Goal: Information Seeking & Learning: Find specific fact

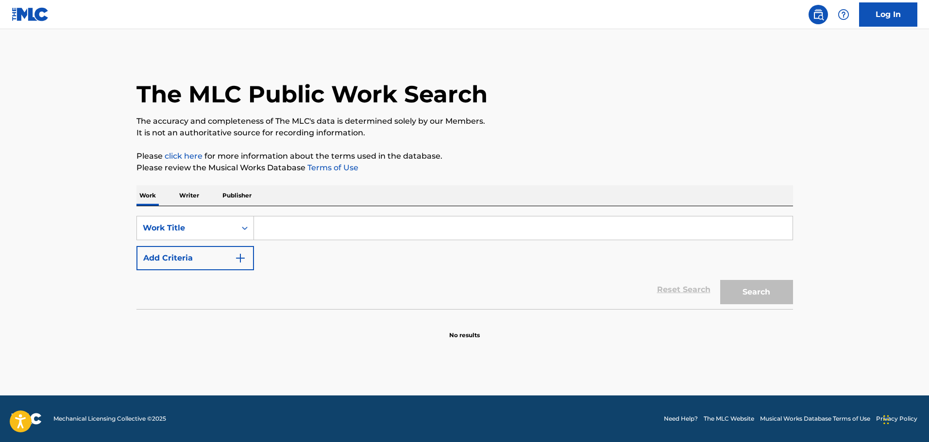
click at [226, 257] on button "Add Criteria" at bounding box center [195, 258] width 118 height 24
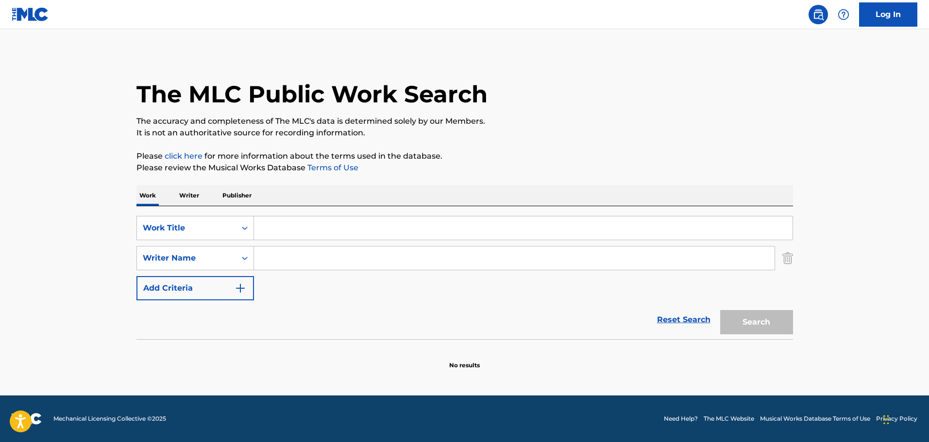
click at [293, 226] on input "Search Form" at bounding box center [523, 228] width 539 height 23
paste input "No Way Out (Feat. [PERSON_NAME])"
type input "No Way Out (Feat. [PERSON_NAME])"
click at [335, 263] on input "Search Form" at bounding box center [514, 258] width 521 height 23
paste input "[PERSON_NAME]"
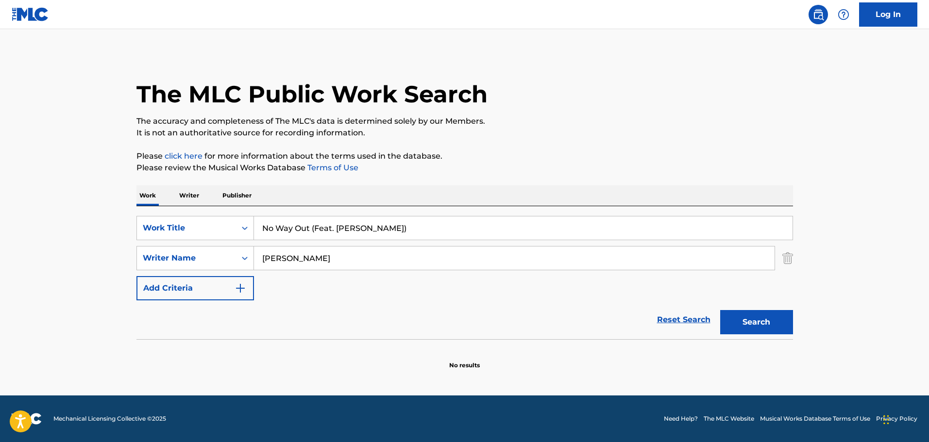
type input "[PERSON_NAME]"
click at [766, 325] on button "Search" at bounding box center [756, 322] width 73 height 24
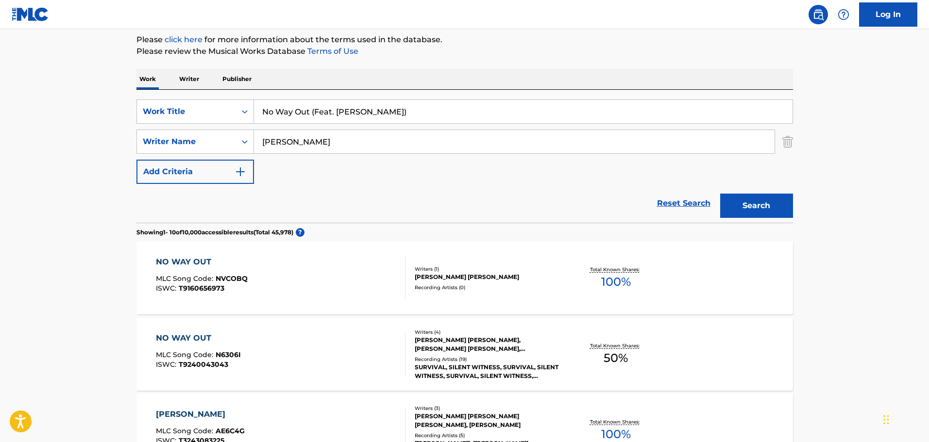
scroll to position [146, 0]
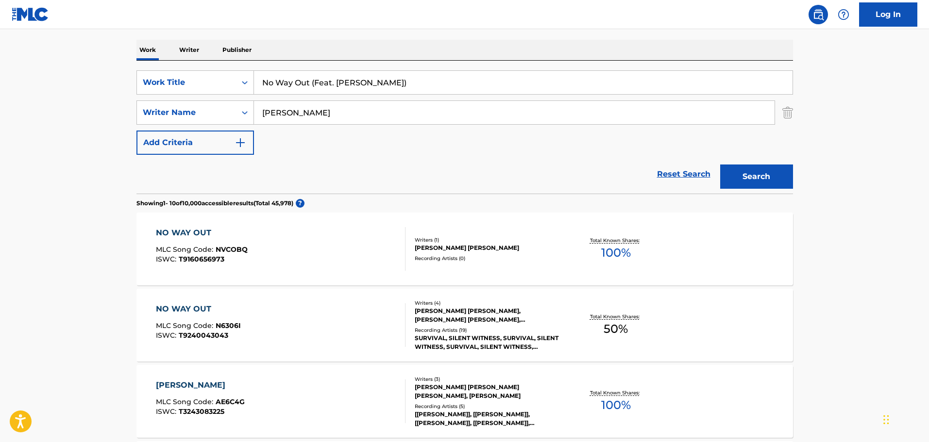
click at [288, 253] on div "NO WAY OUT MLC Song Code : NVCOBQ ISWC : T9160656973" at bounding box center [281, 249] width 250 height 44
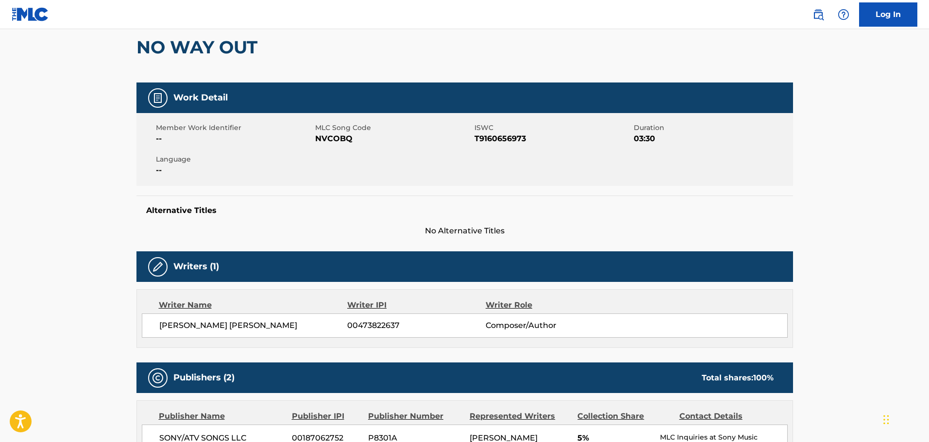
scroll to position [97, 0]
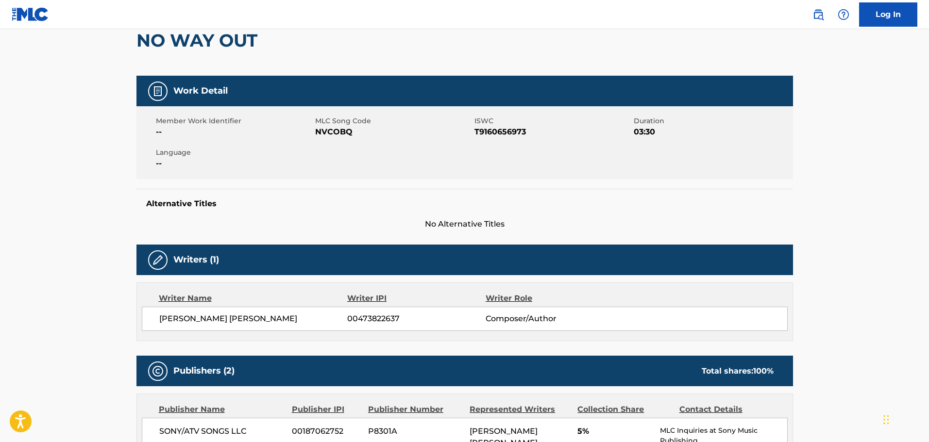
click at [336, 135] on span "NVCOBQ" at bounding box center [393, 132] width 157 height 12
copy span "NVCOBQ"
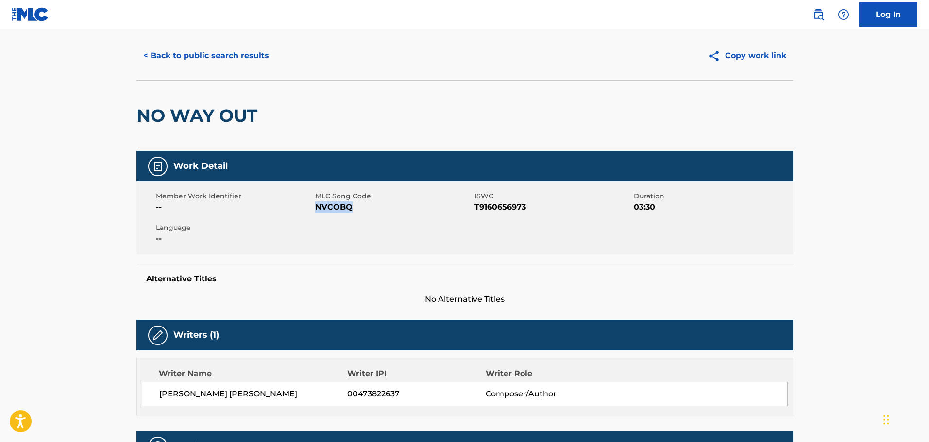
scroll to position [0, 0]
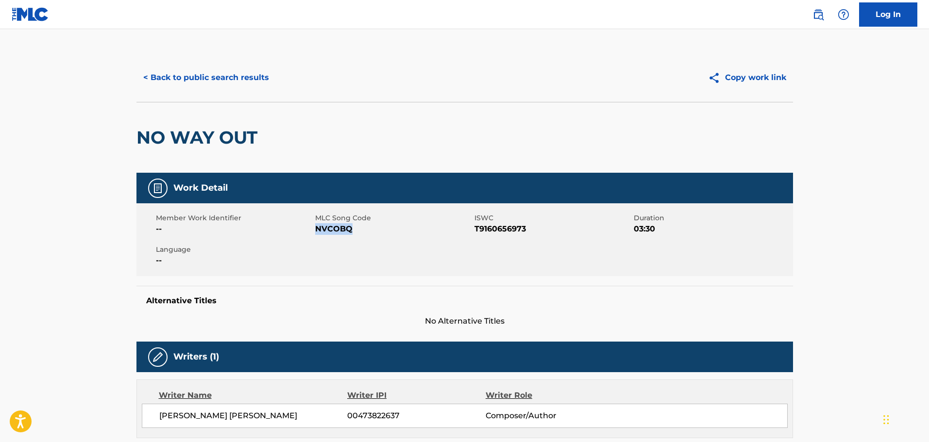
click at [223, 84] on button "< Back to public search results" at bounding box center [205, 78] width 139 height 24
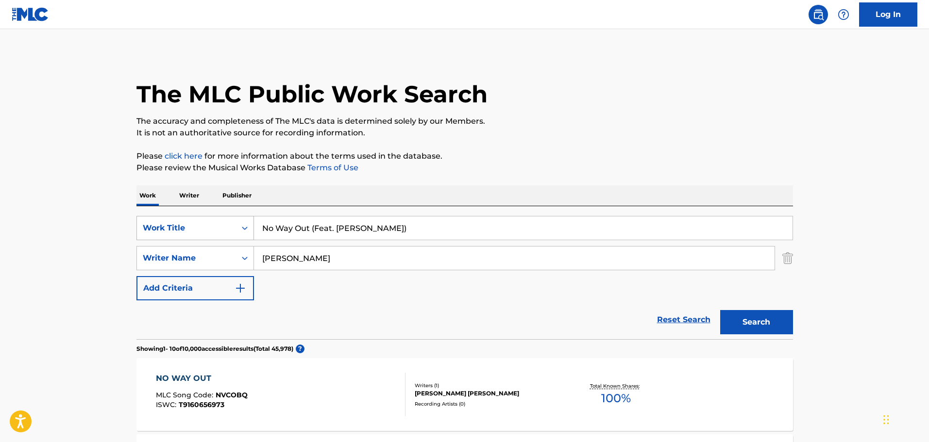
scroll to position [146, 0]
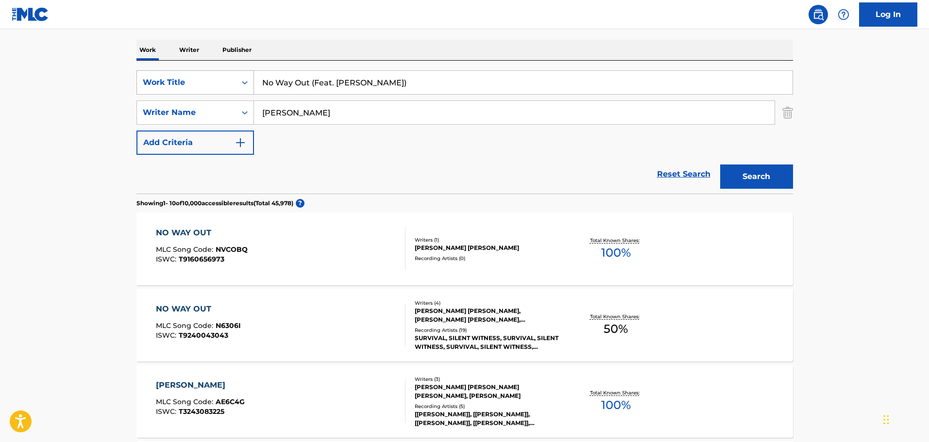
click at [230, 85] on div "Work Title" at bounding box center [186, 83] width 87 height 12
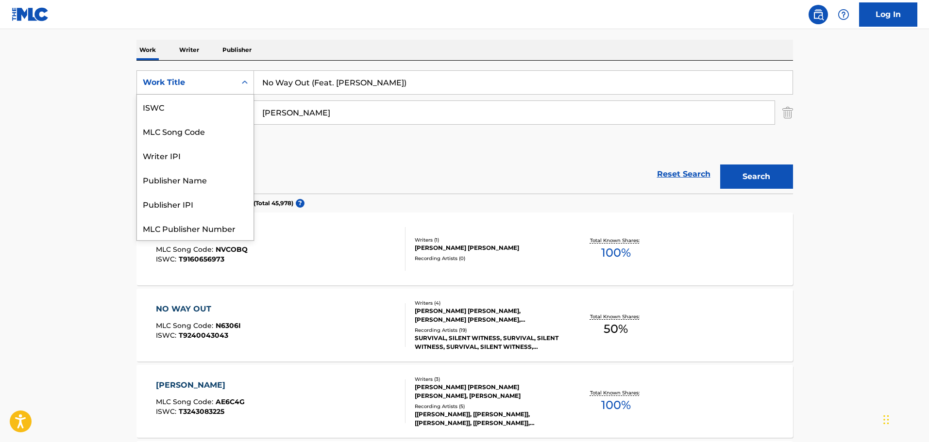
scroll to position [24, 0]
click at [209, 114] on div "MLC Song Code" at bounding box center [195, 107] width 117 height 24
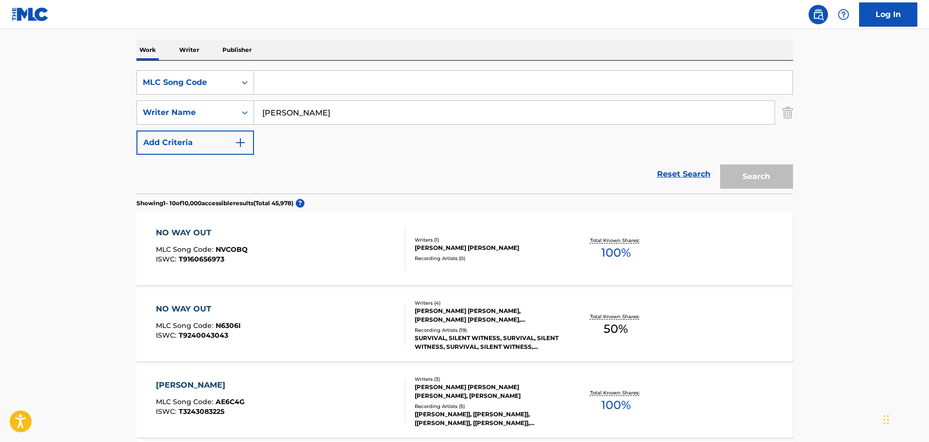
click at [306, 90] on input "Search Form" at bounding box center [523, 82] width 539 height 23
paste input "WB8HUI"
type input "WB8HUI"
click at [299, 117] on input "[PERSON_NAME]" at bounding box center [514, 112] width 521 height 23
type input "H"
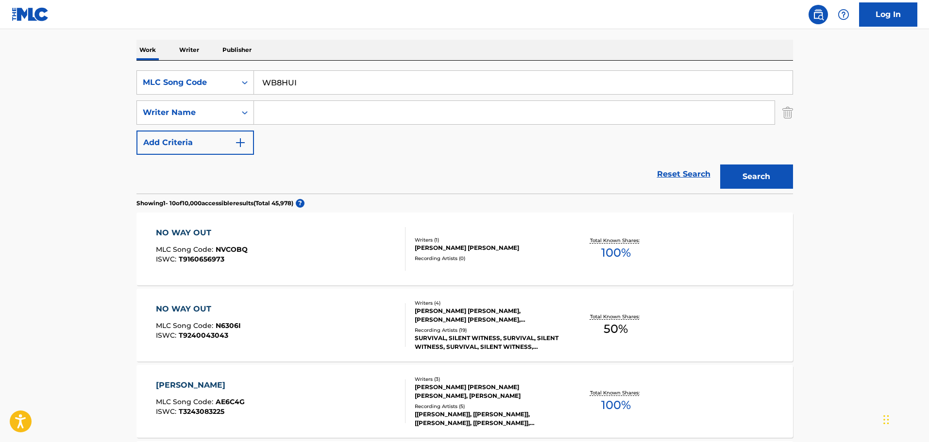
click at [735, 175] on button "Search" at bounding box center [756, 177] width 73 height 24
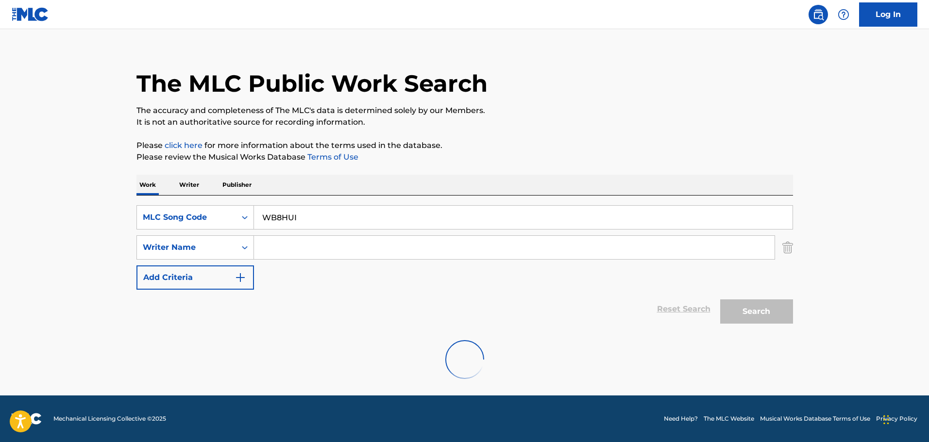
scroll to position [86, 0]
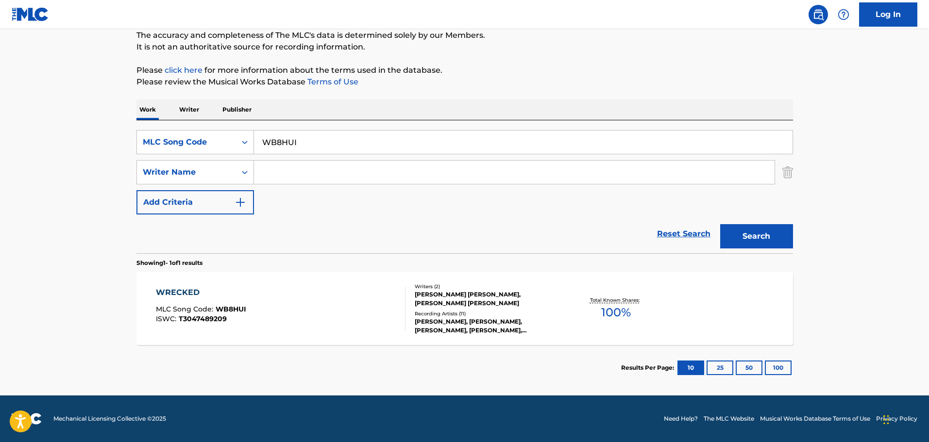
click at [292, 304] on div "WRECKED MLC Song Code : WB8HUI ISWC : T3047489209" at bounding box center [281, 309] width 250 height 44
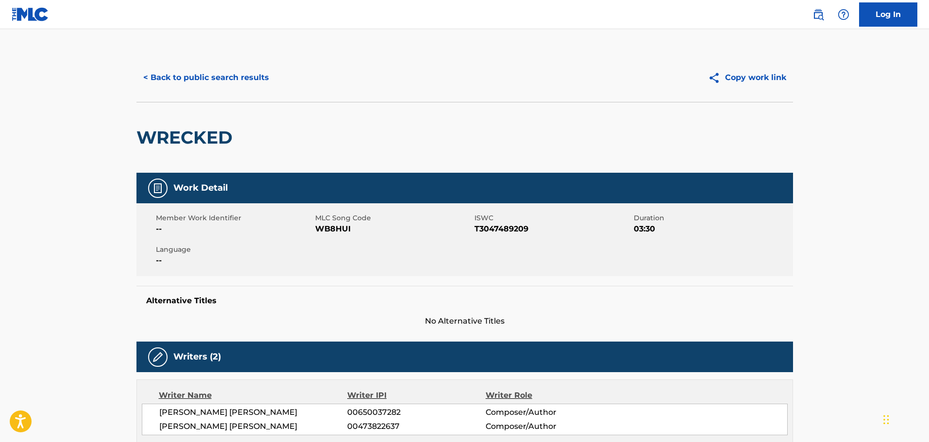
click at [213, 79] on button "< Back to public search results" at bounding box center [205, 78] width 139 height 24
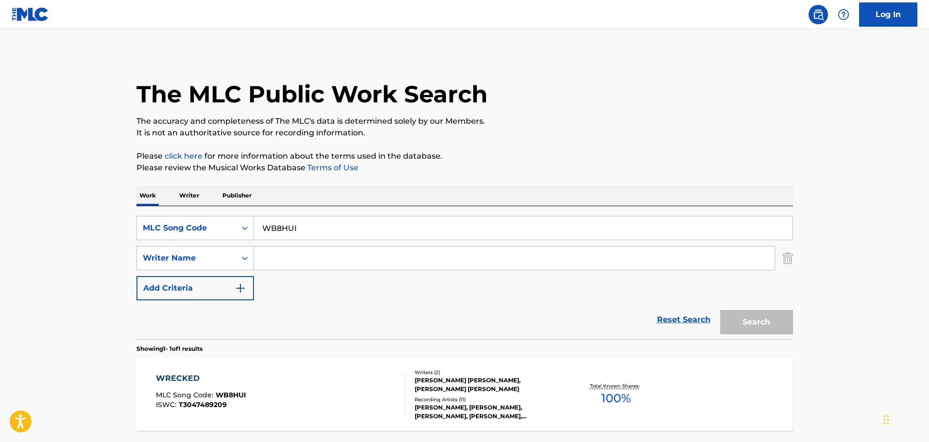
scroll to position [31, 0]
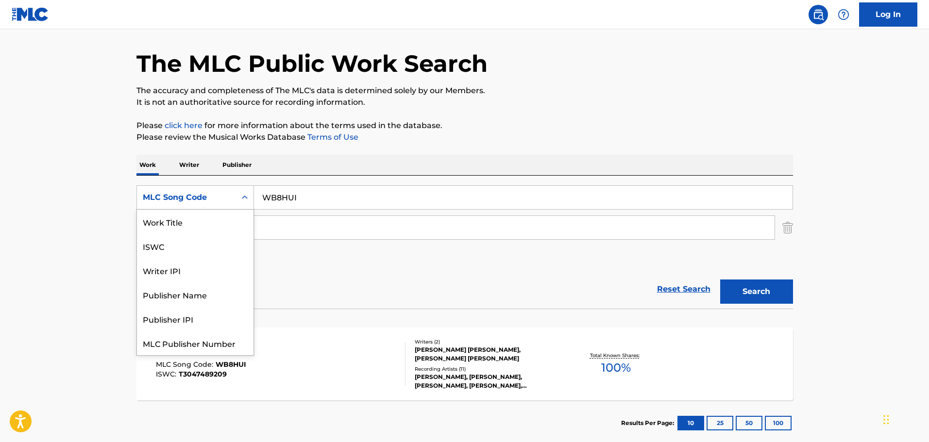
click at [244, 197] on icon "Search Form" at bounding box center [245, 198] width 10 height 10
click at [175, 222] on div "Work Title" at bounding box center [195, 222] width 117 height 24
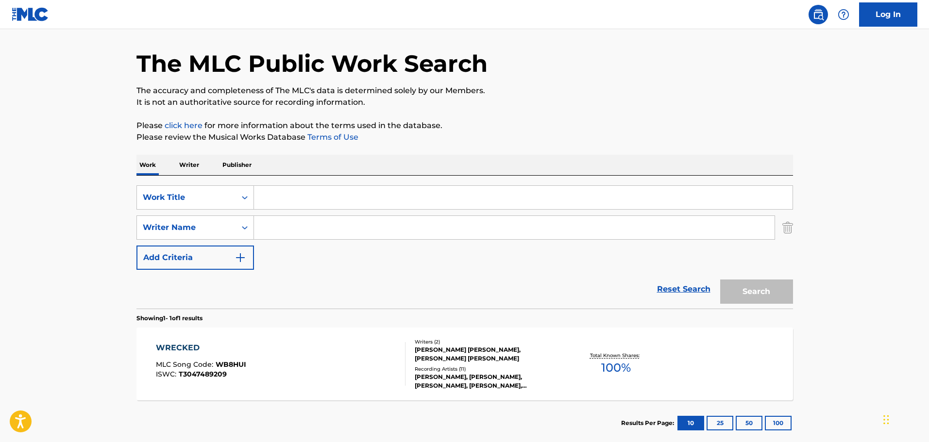
click at [328, 195] on input "Search Form" at bounding box center [523, 197] width 539 height 23
paste input "Nothing To Lose (Feat. [PERSON_NAME])"
type input "Nothing To Lose (Feat. [PERSON_NAME])"
click at [349, 237] on input "Search Form" at bounding box center [514, 227] width 521 height 23
paste input "[PERSON_NAME]"
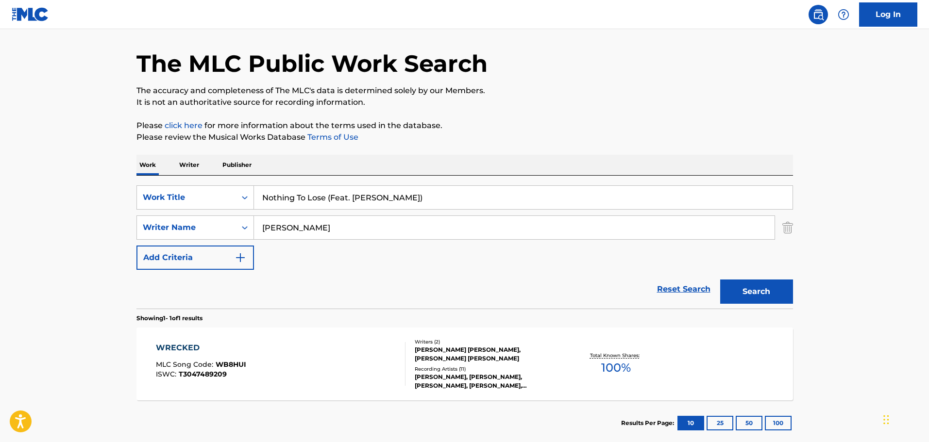
type input "[PERSON_NAME]"
click at [755, 291] on button "Search" at bounding box center [756, 292] width 73 height 24
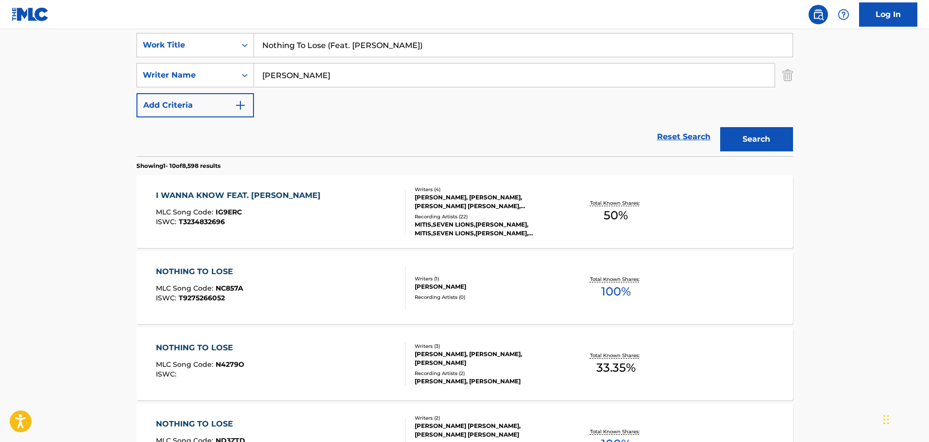
scroll to position [97, 0]
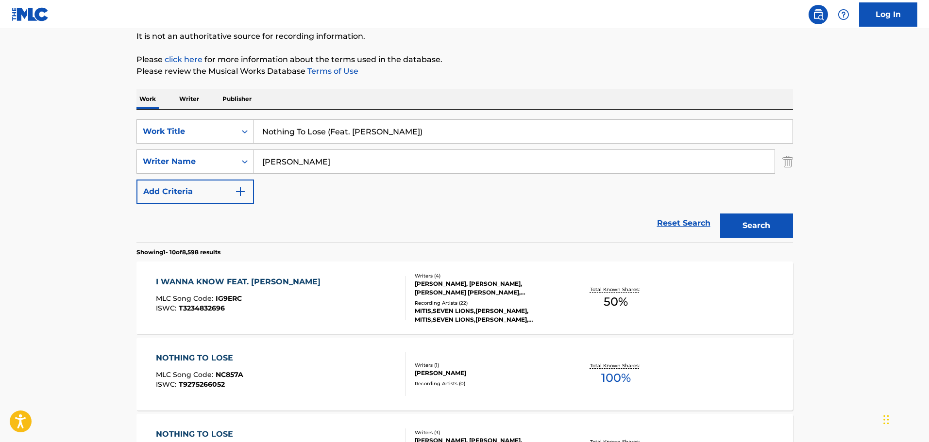
drag, startPoint x: 327, startPoint y: 132, endPoint x: 515, endPoint y: 132, distance: 187.5
click at [515, 132] on input "Nothing To Lose (Feat. [PERSON_NAME])" at bounding box center [523, 131] width 539 height 23
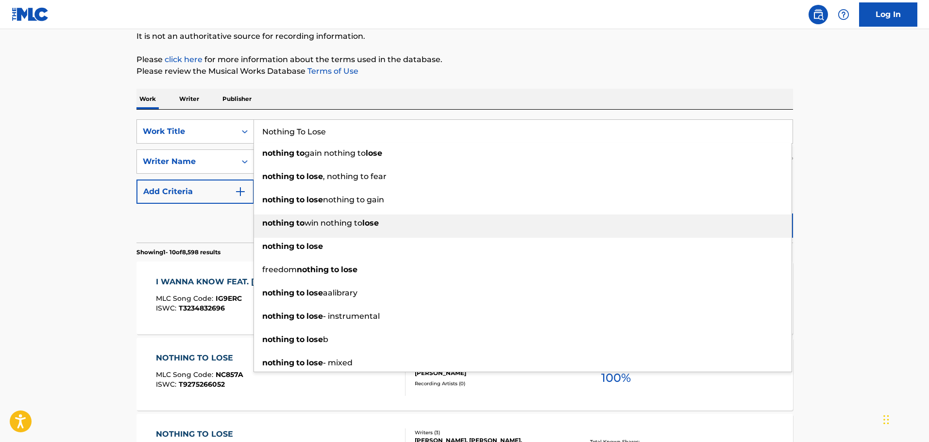
click at [745, 226] on div "nothing to win nothing to lose" at bounding box center [523, 223] width 538 height 17
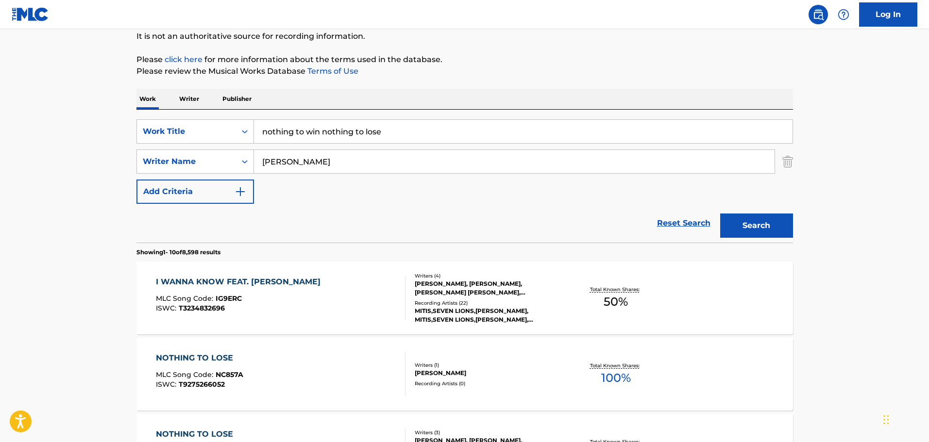
paste input "18258559"
type input "18258559"
drag, startPoint x: 292, startPoint y: 133, endPoint x: 248, endPoint y: 143, distance: 45.0
click at [248, 143] on div "SearchWithCriteria1b6dc6be-e88e-4452-9351-53864ed9df06 Work Title 18258559" at bounding box center [464, 131] width 657 height 24
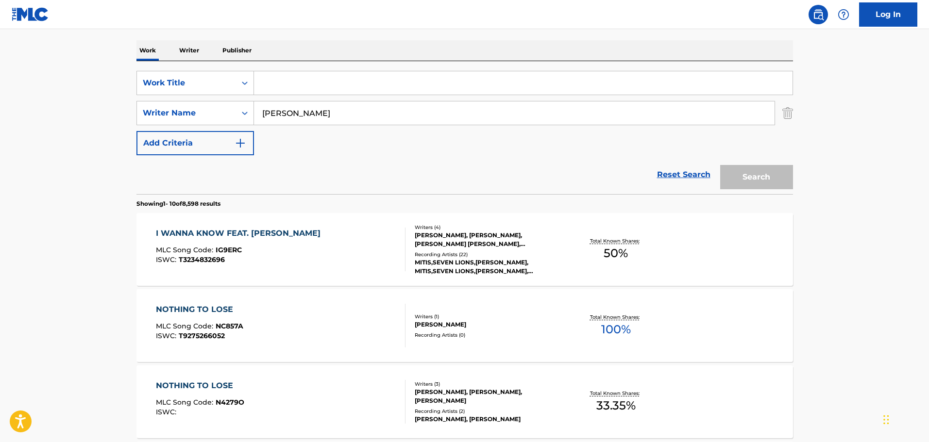
click at [283, 337] on div "NOTHING TO LOSE MLC Song Code : NC857A ISWC : T9275266052" at bounding box center [281, 326] width 250 height 44
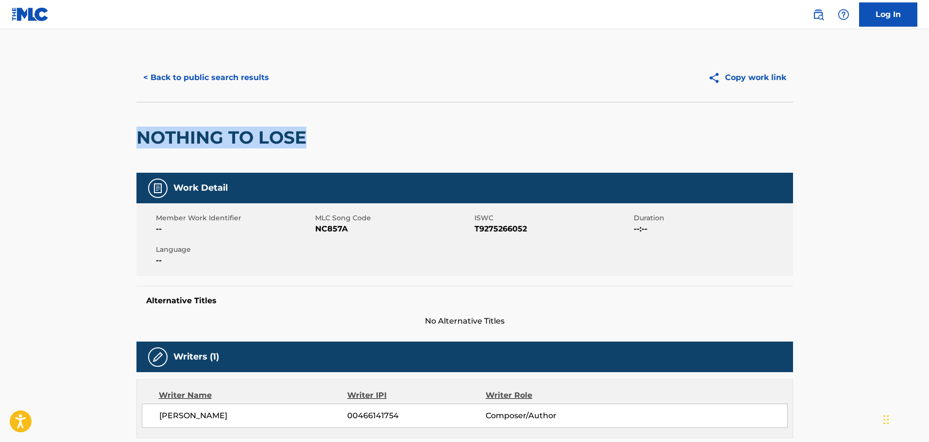
drag, startPoint x: 278, startPoint y: 139, endPoint x: 99, endPoint y: 148, distance: 179.4
click at [99, 148] on main "< Back to public search results Copy work link NOTHING TO LOSE Work Detail Memb…" at bounding box center [464, 366] width 929 height 674
click at [228, 81] on button "< Back to public search results" at bounding box center [205, 78] width 139 height 24
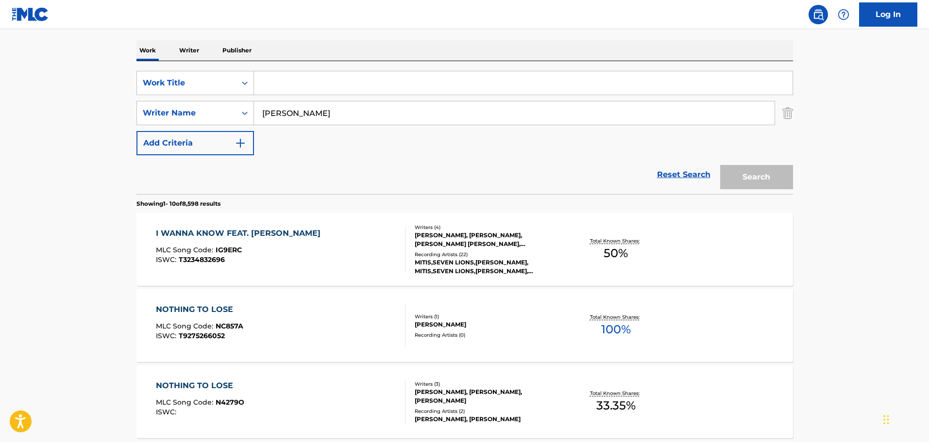
click at [340, 77] on input "Search Form" at bounding box center [523, 82] width 539 height 23
paste input "NOTHING TO LOSE"
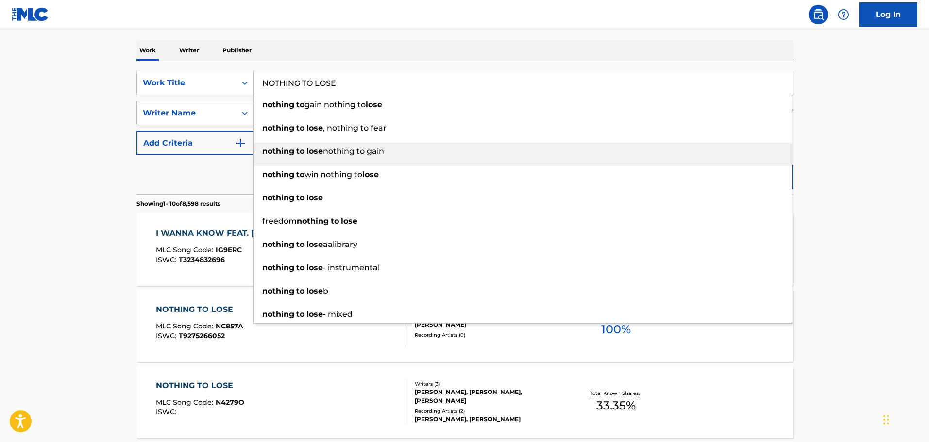
type input "NOTHING TO LOSE"
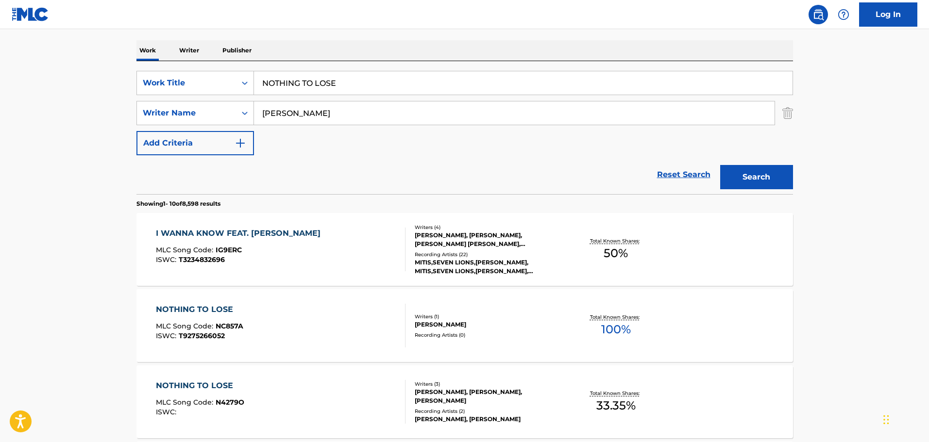
click at [763, 171] on button "Search" at bounding box center [756, 177] width 73 height 24
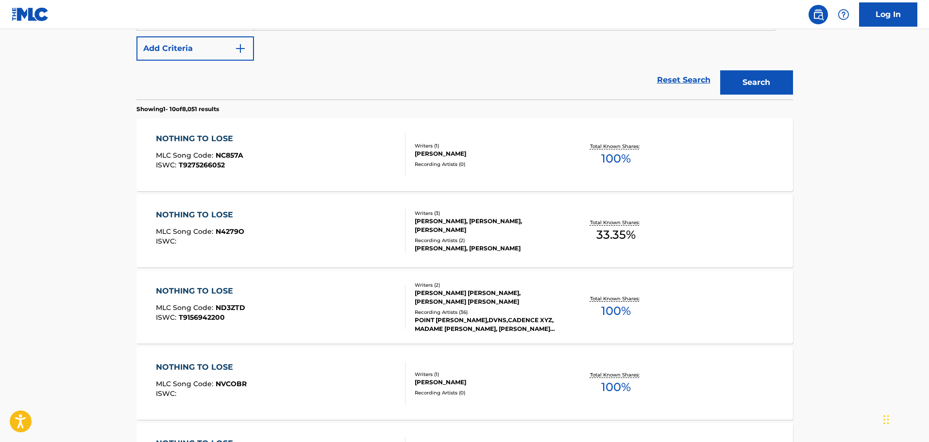
scroll to position [291, 0]
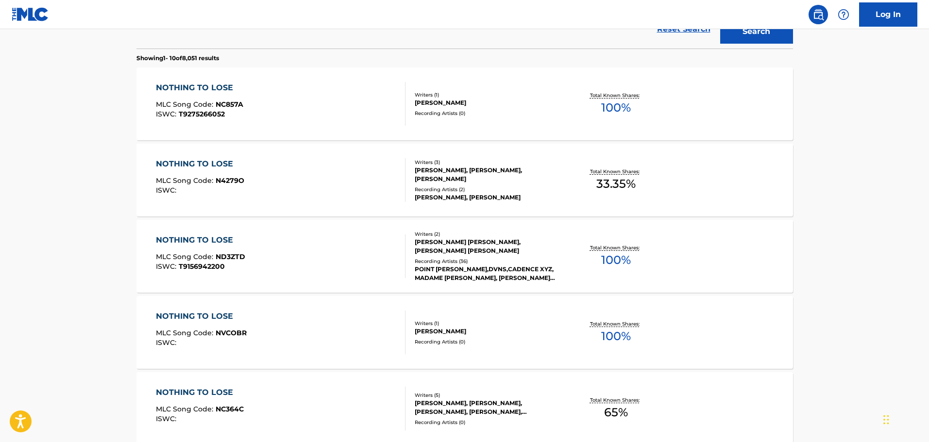
click at [311, 263] on div "NOTHING TO LOSE MLC Song Code : ND3ZTD ISWC : T9156942200" at bounding box center [281, 257] width 250 height 44
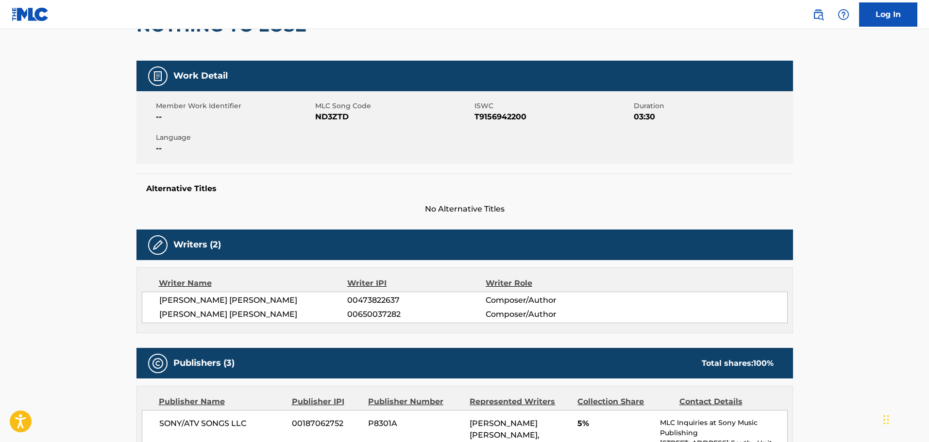
scroll to position [146, 0]
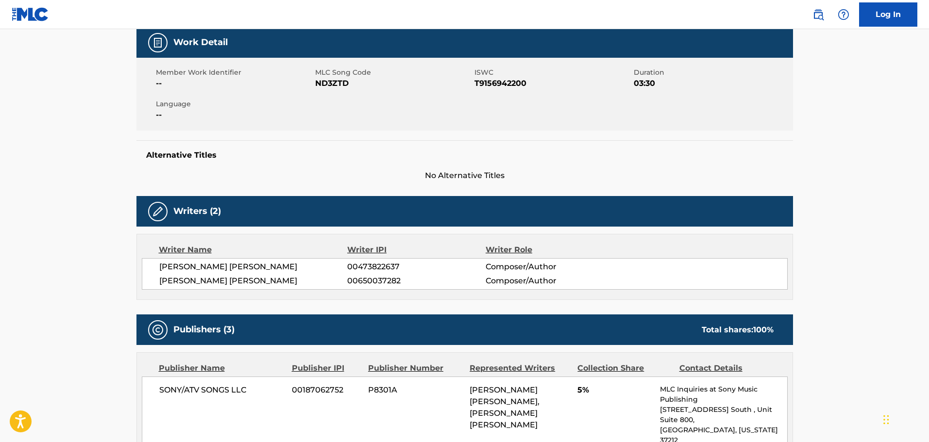
click at [326, 82] on span "ND3ZTD" at bounding box center [393, 84] width 157 height 12
copy span "ND3ZTD"
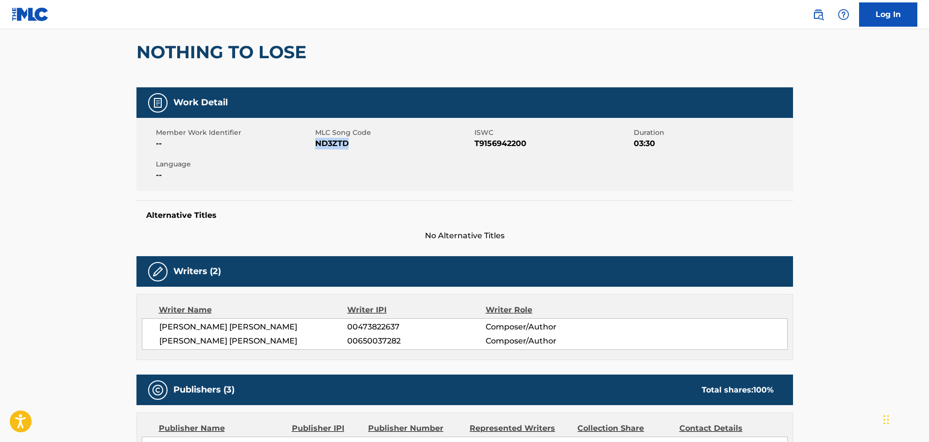
scroll to position [0, 0]
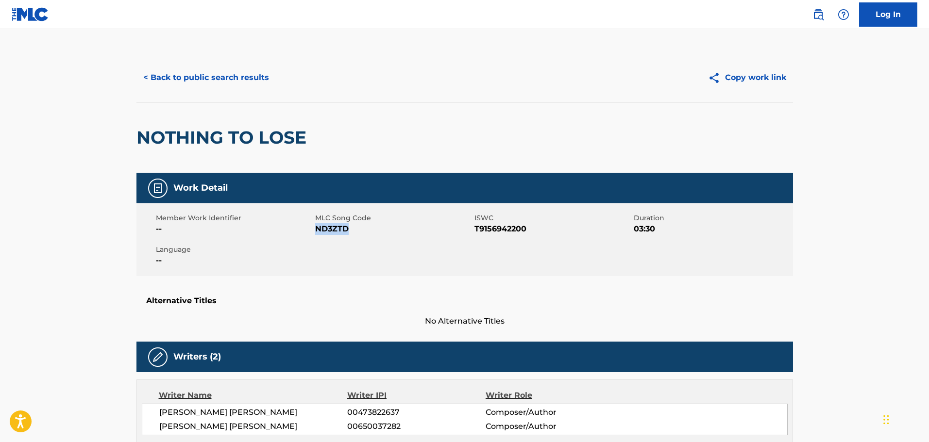
click at [230, 81] on button "< Back to public search results" at bounding box center [205, 78] width 139 height 24
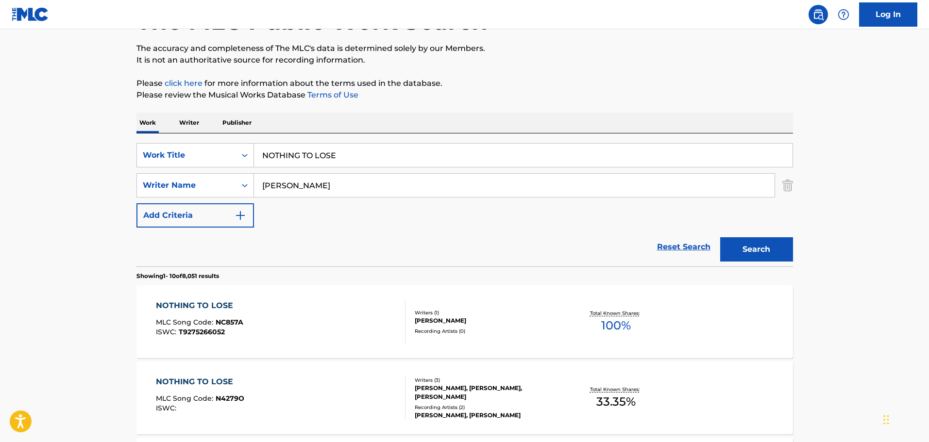
scroll to position [6, 0]
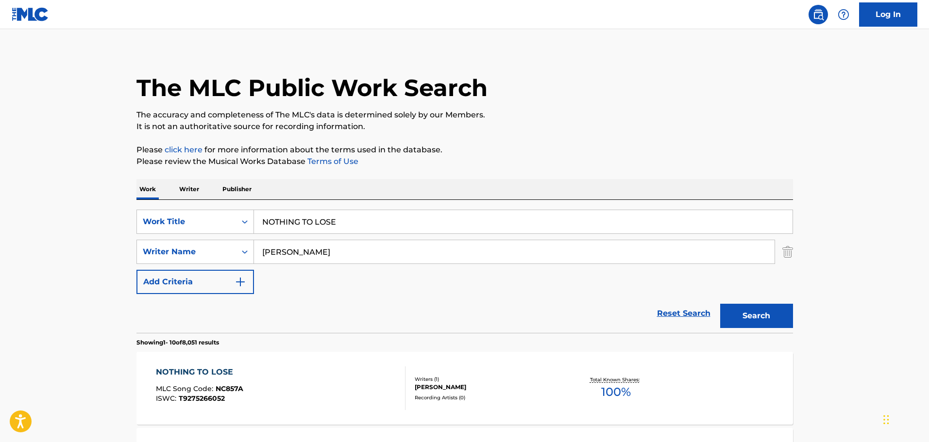
click at [355, 221] on input "NOTHING TO LOSE" at bounding box center [523, 221] width 539 height 23
paste input "Redemption (Part 1) (Feat. [PERSON_NAME])"
type input "Redemption (Part 1) (Feat. [PERSON_NAME])"
drag, startPoint x: 567, startPoint y: 79, endPoint x: 618, endPoint y: 144, distance: 82.7
click at [567, 78] on div "The MLC Public Work Search" at bounding box center [464, 82] width 657 height 71
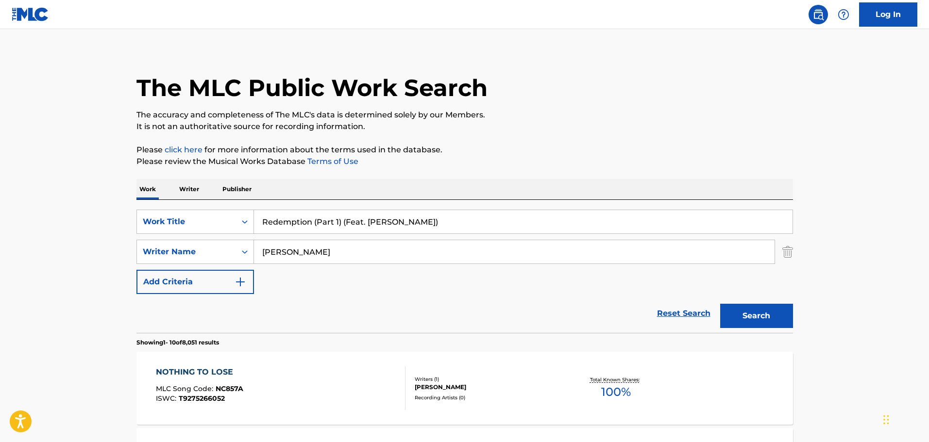
click at [745, 317] on button "Search" at bounding box center [756, 316] width 73 height 24
drag, startPoint x: 313, startPoint y: 223, endPoint x: 508, endPoint y: 228, distance: 194.8
click at [508, 228] on input "Redemption (Part 1) (Feat. [PERSON_NAME])" at bounding box center [523, 221] width 539 height 23
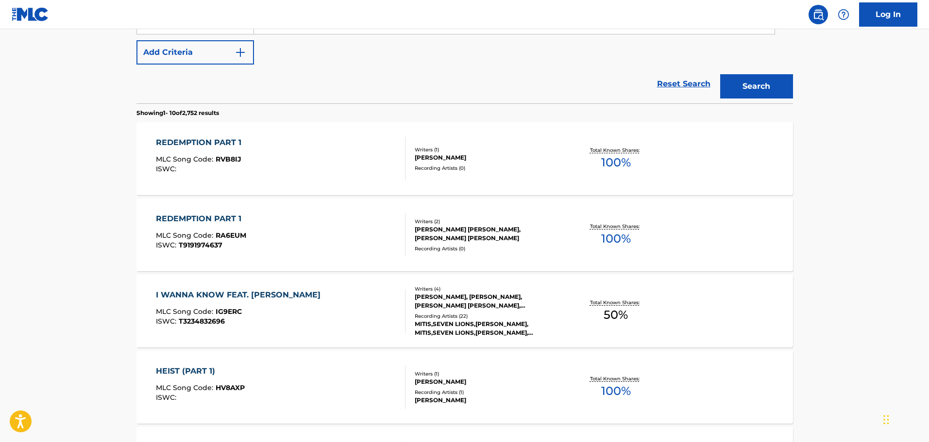
scroll to position [249, 0]
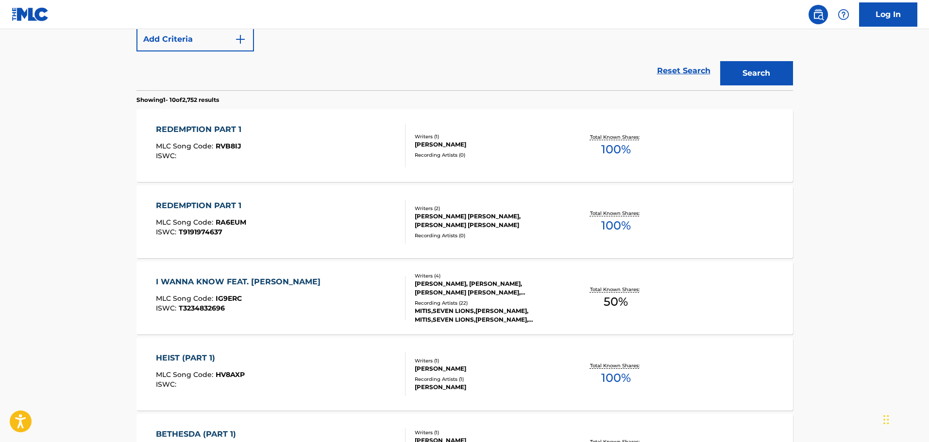
click at [291, 210] on div "REDEMPTION PART 1 MLC Song Code : RA6EUM ISWC : T9191974637" at bounding box center [281, 222] width 250 height 44
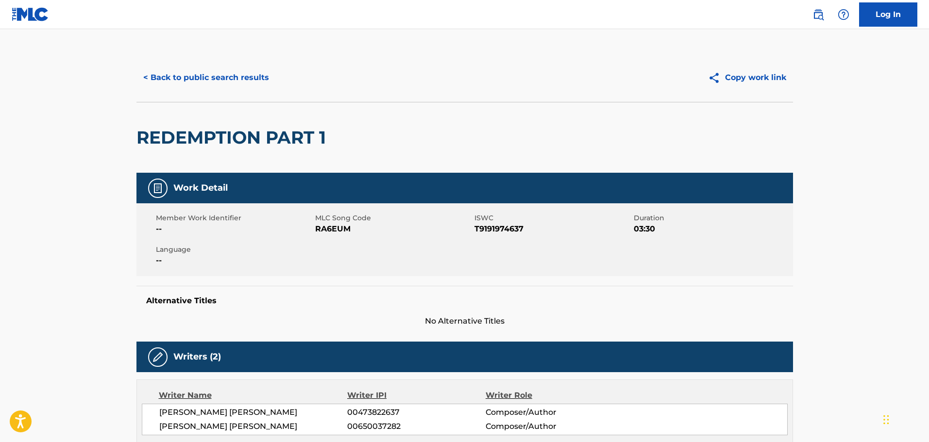
click at [335, 232] on span "RA6EUM" at bounding box center [393, 229] width 157 height 12
click at [334, 232] on span "RA6EUM" at bounding box center [393, 229] width 157 height 12
click at [333, 229] on span "RA6EUM" at bounding box center [393, 229] width 157 height 12
copy span "RA6EUM"
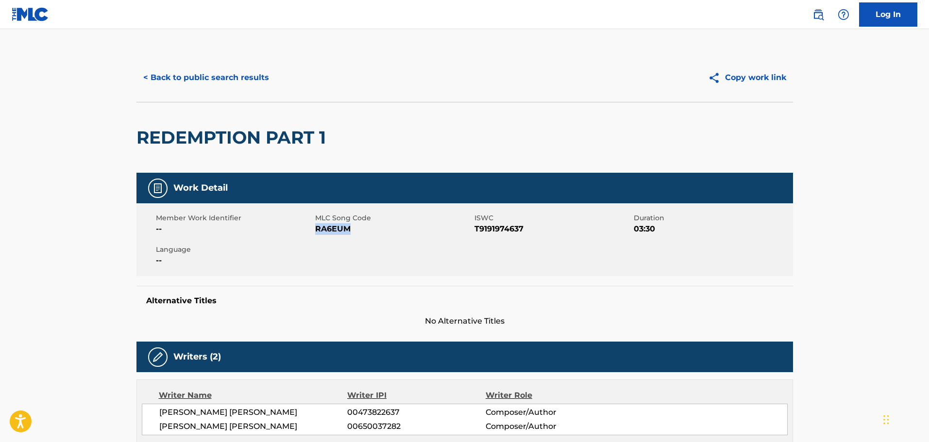
click at [243, 82] on button "< Back to public search results" at bounding box center [205, 78] width 139 height 24
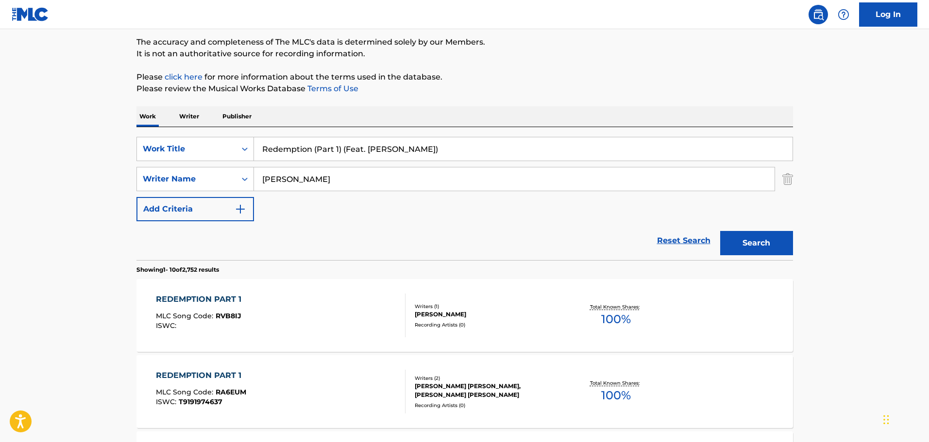
scroll to position [62, 0]
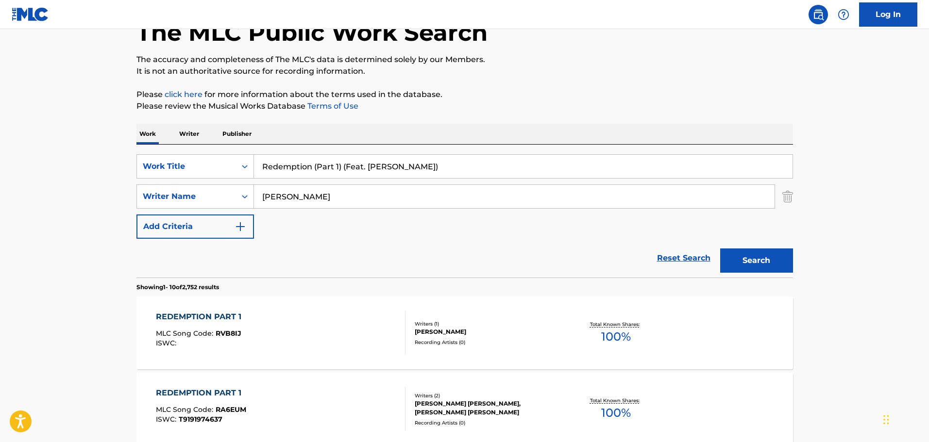
click at [434, 170] on input "Redemption (Part 1) (Feat. [PERSON_NAME])" at bounding box center [523, 166] width 539 height 23
paste input "Up In Smoke"
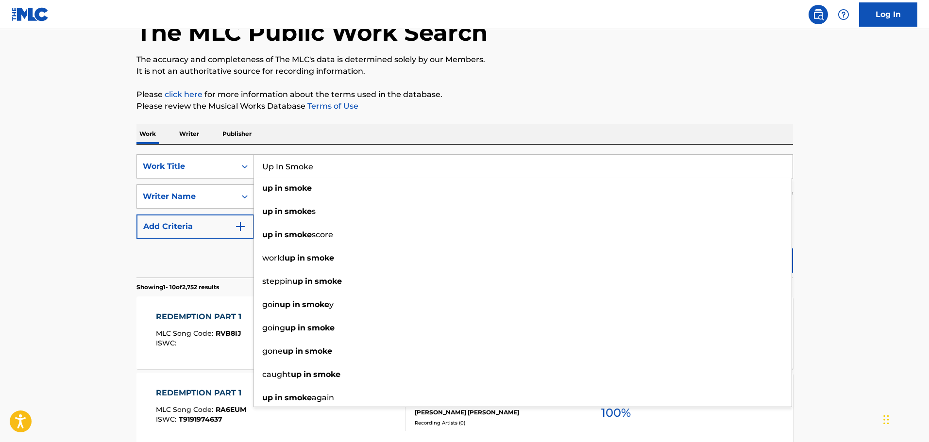
type input "Up In Smoke"
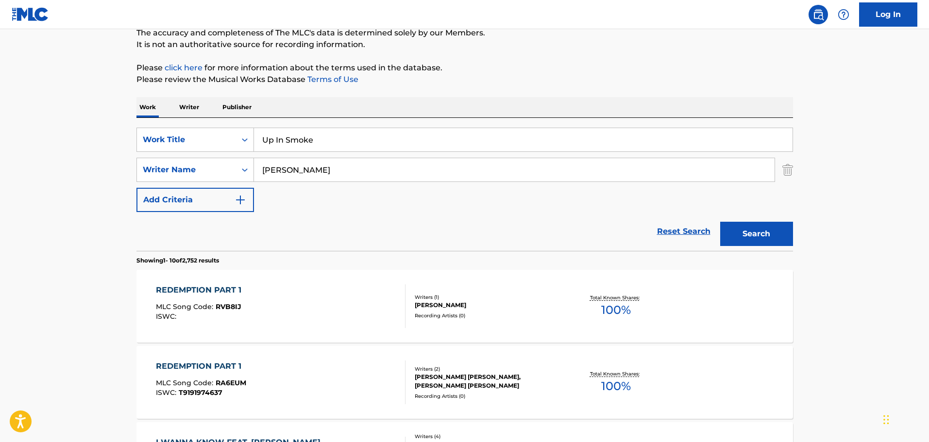
scroll to position [159, 0]
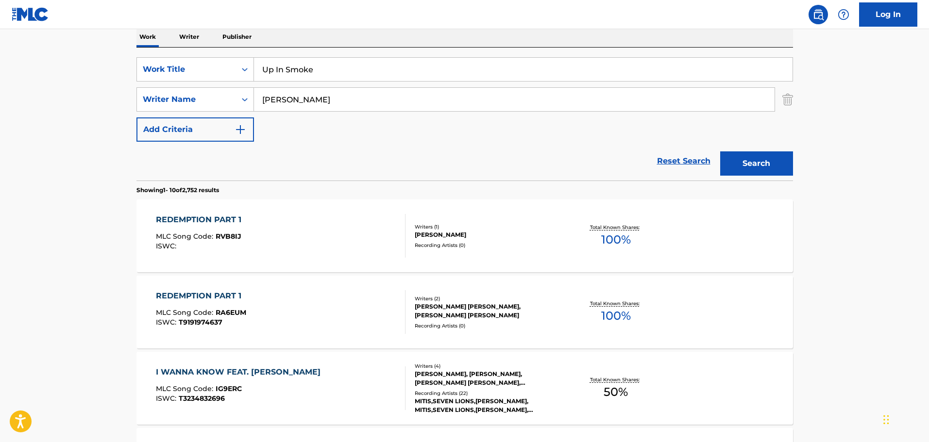
click at [337, 251] on div "REDEMPTION PART 1 MLC Song Code : RVB8IJ ISWC :" at bounding box center [281, 236] width 250 height 44
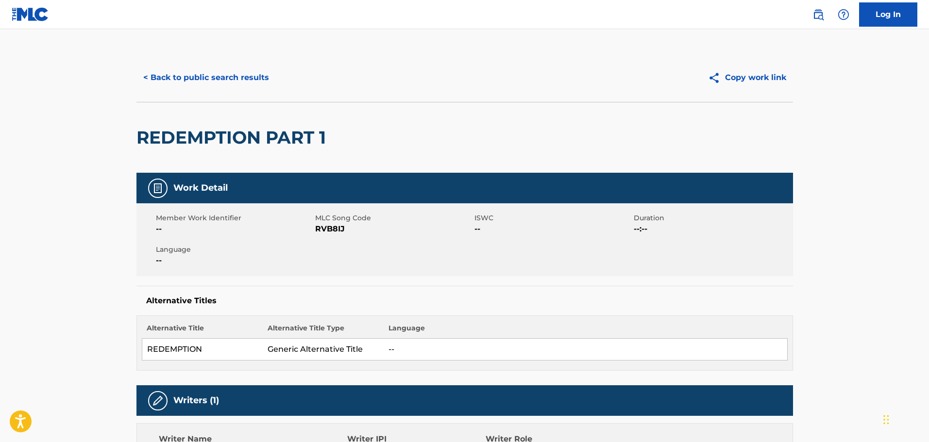
click at [227, 78] on button "< Back to public search results" at bounding box center [205, 78] width 139 height 24
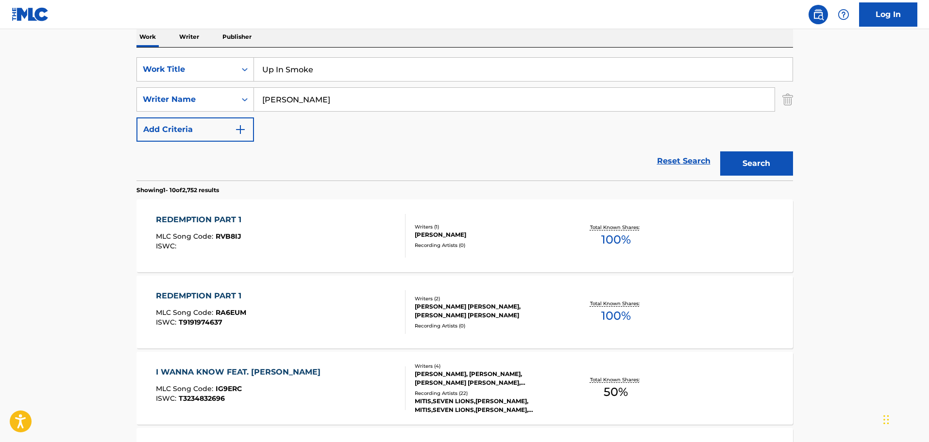
click at [748, 162] on button "Search" at bounding box center [756, 164] width 73 height 24
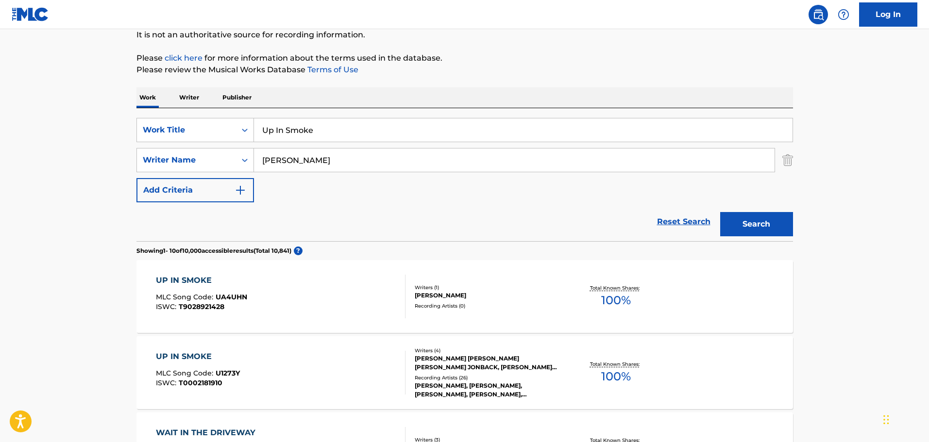
scroll to position [48, 0]
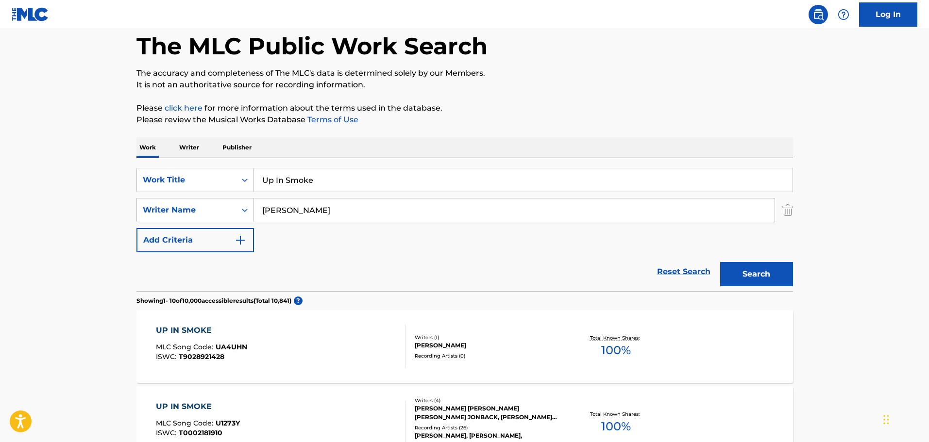
click at [340, 180] on input "Up In Smoke" at bounding box center [523, 180] width 539 height 23
paste input "All We Hav"
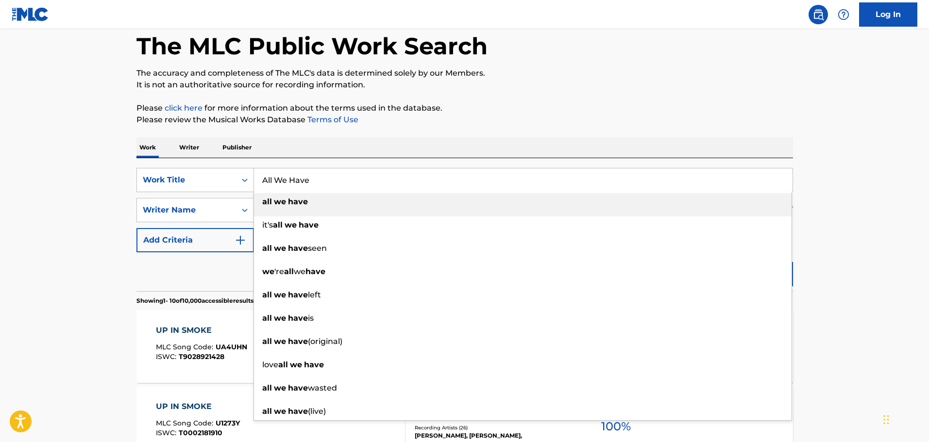
type input "All We Have"
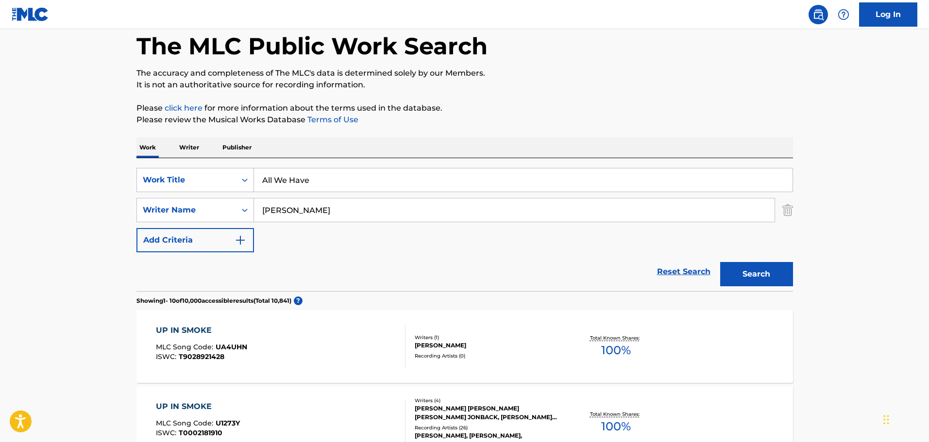
click at [755, 271] on button "Search" at bounding box center [756, 274] width 73 height 24
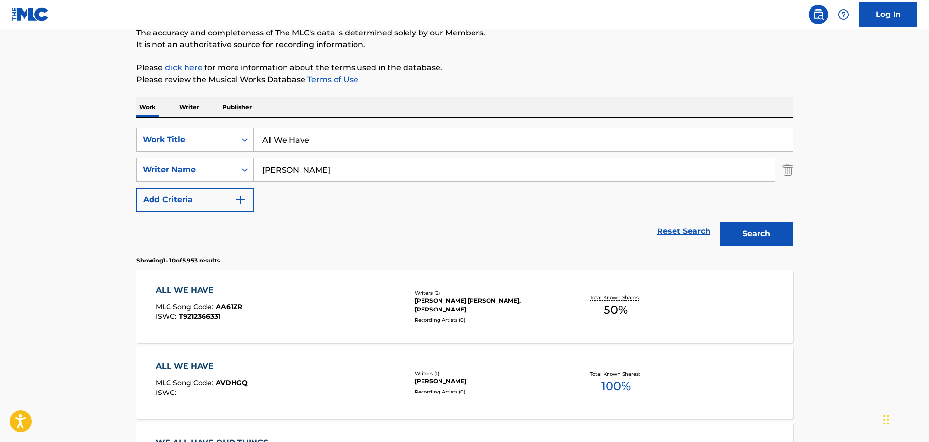
scroll to position [145, 0]
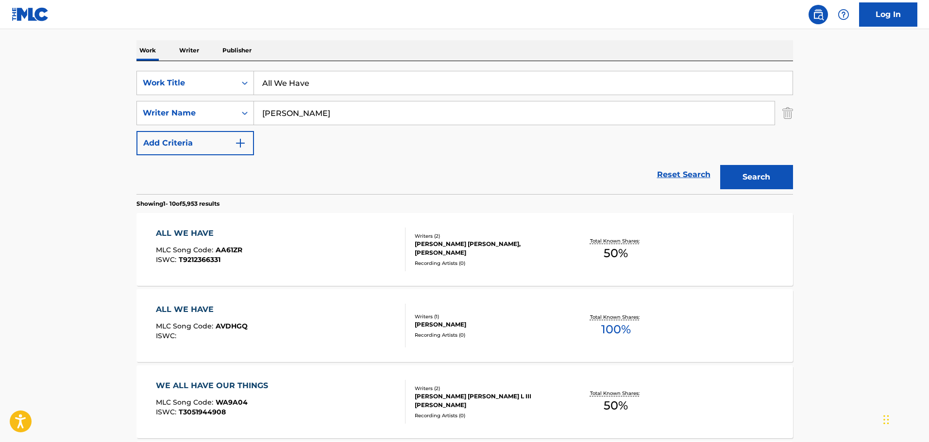
click at [305, 242] on div "ALL WE HAVE MLC Song Code : AA61ZR ISWC : T9212366331" at bounding box center [281, 250] width 250 height 44
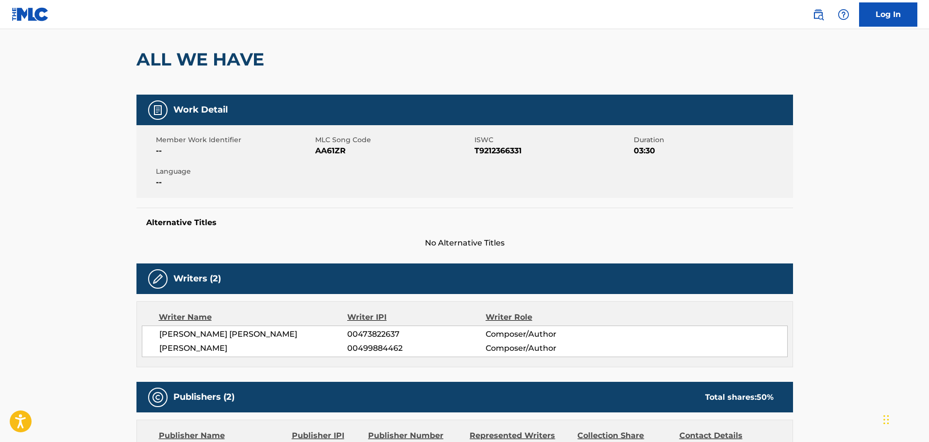
scroll to position [49, 0]
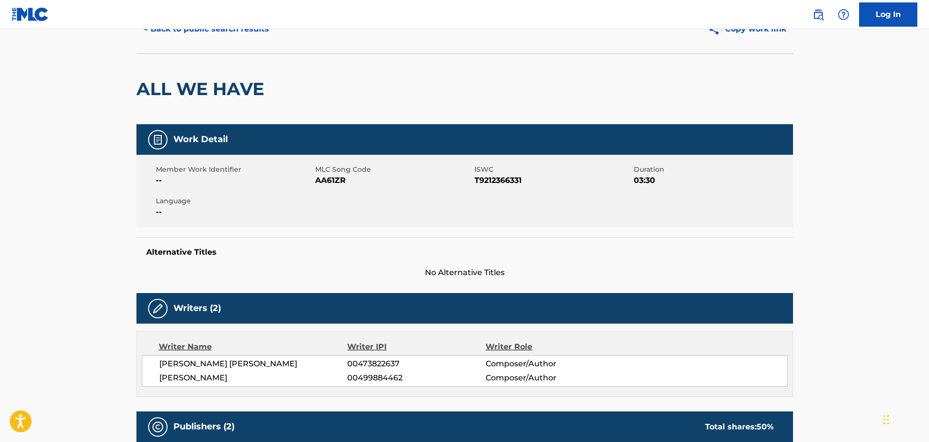
click at [329, 183] on span "AA61ZR" at bounding box center [393, 181] width 157 height 12
copy span "AA61ZR"
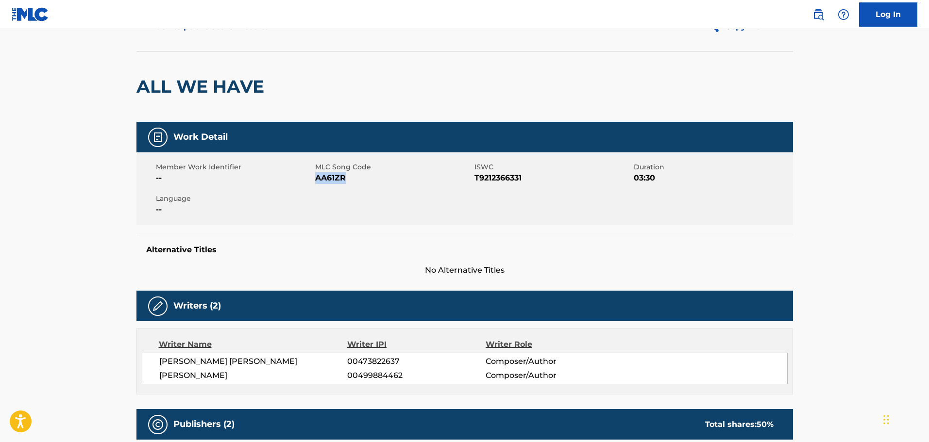
scroll to position [0, 0]
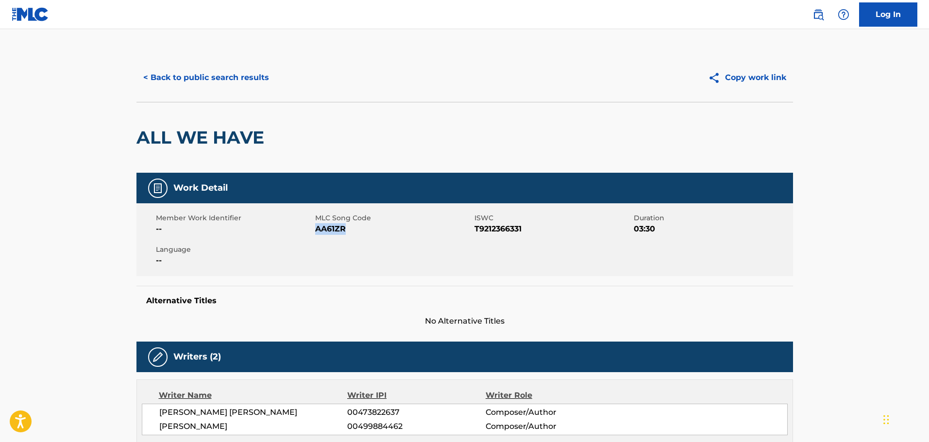
click at [209, 77] on button "< Back to public search results" at bounding box center [205, 78] width 139 height 24
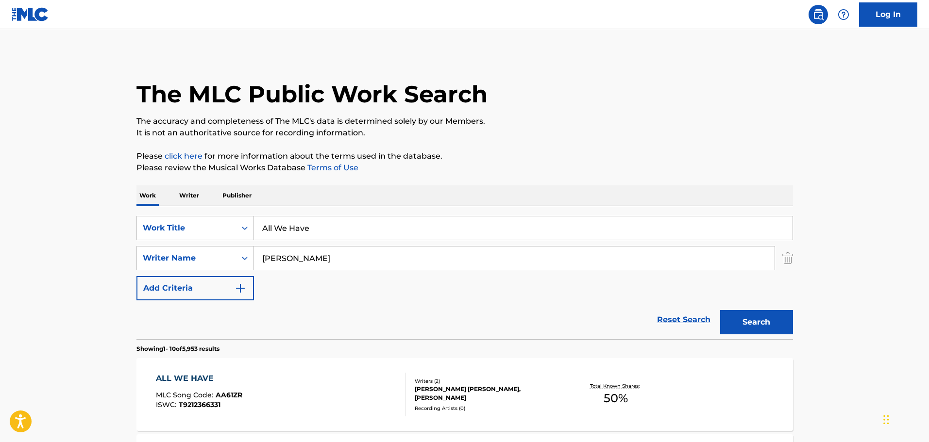
scroll to position [145, 0]
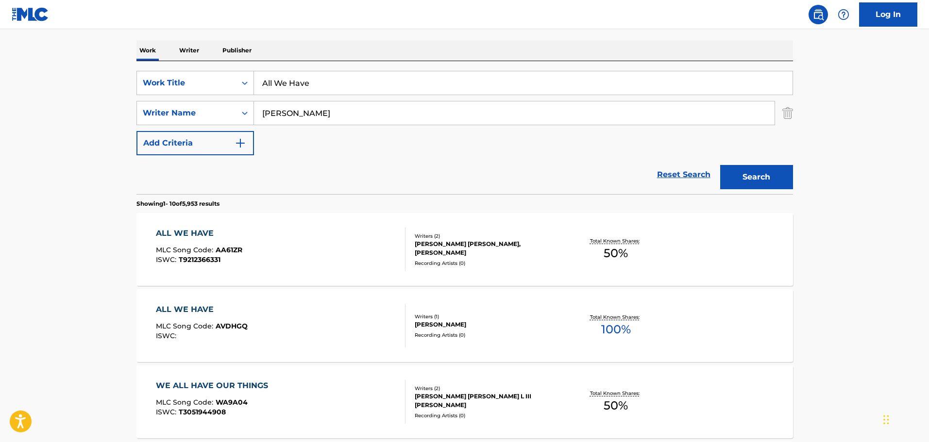
click at [383, 88] on input "All We Have" at bounding box center [523, 82] width 539 height 23
paste input "Broken Mirrors"
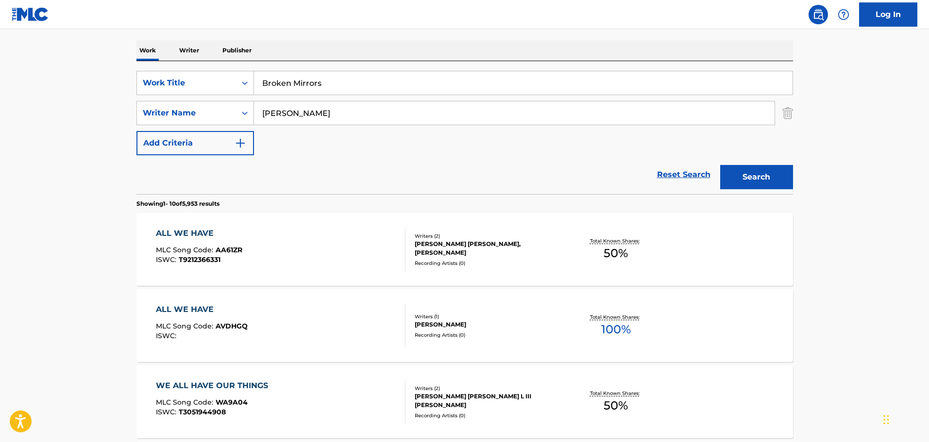
click at [768, 173] on button "Search" at bounding box center [756, 177] width 73 height 24
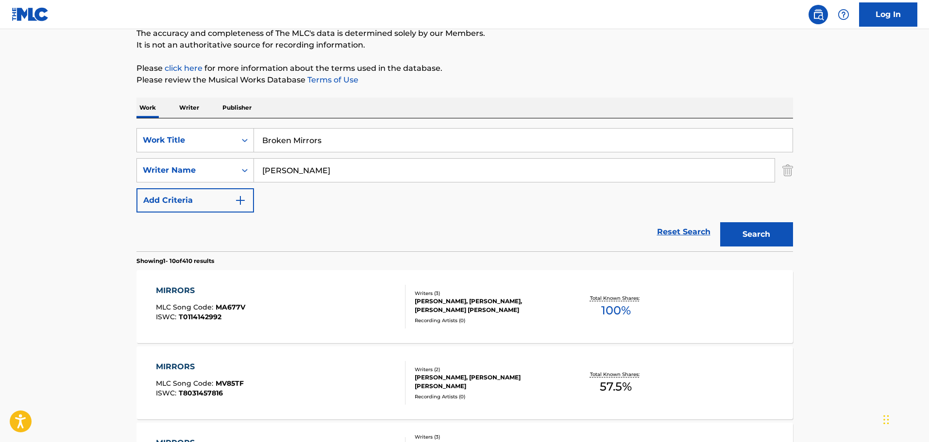
scroll to position [0, 0]
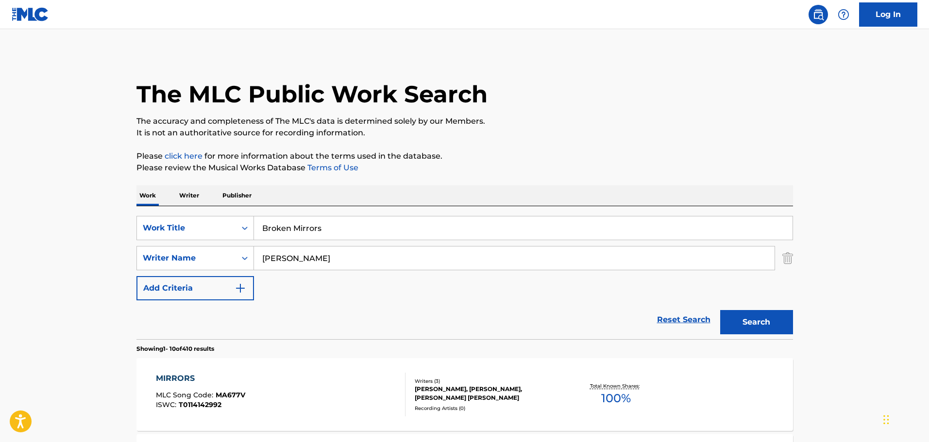
click at [342, 229] on input "Broken Mirrors" at bounding box center [523, 228] width 539 height 23
paste input "Caving In"
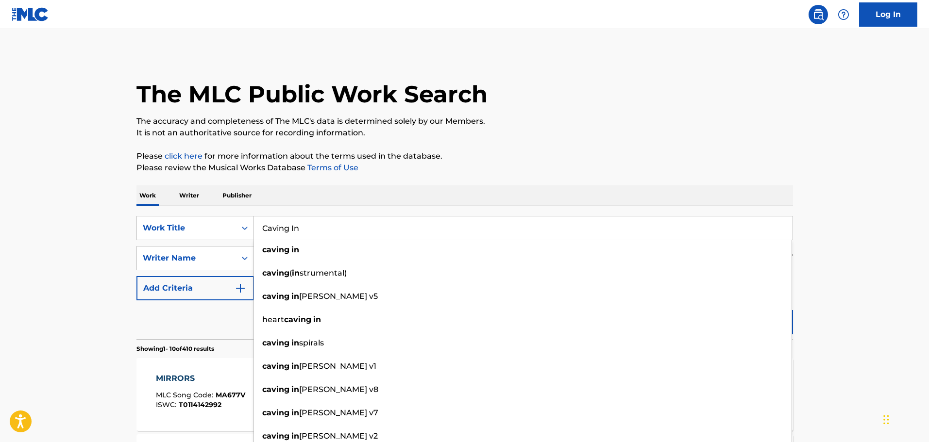
type input "Caving In"
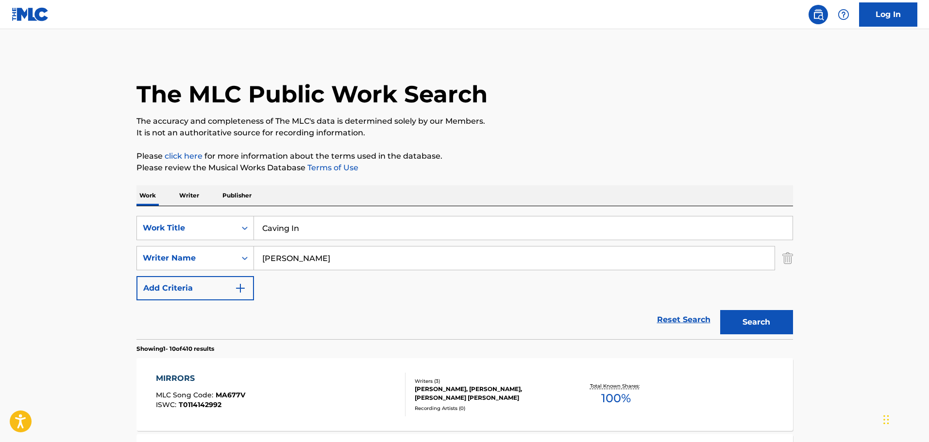
click at [775, 314] on button "Search" at bounding box center [756, 322] width 73 height 24
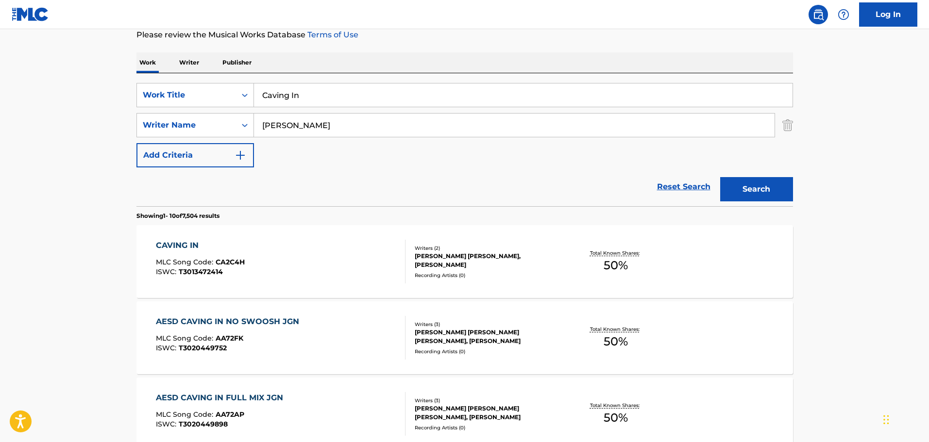
scroll to position [146, 0]
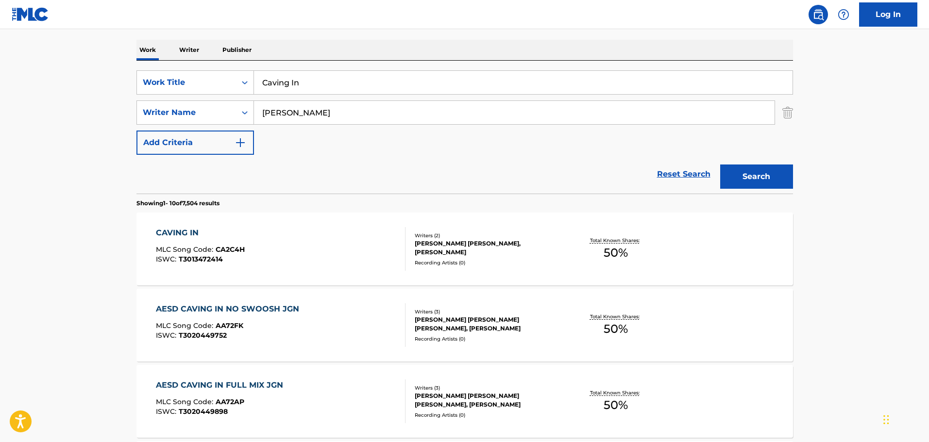
click at [318, 251] on div "CAVING IN MLC Song Code : CA2C4H ISWC : T3013472414" at bounding box center [281, 249] width 250 height 44
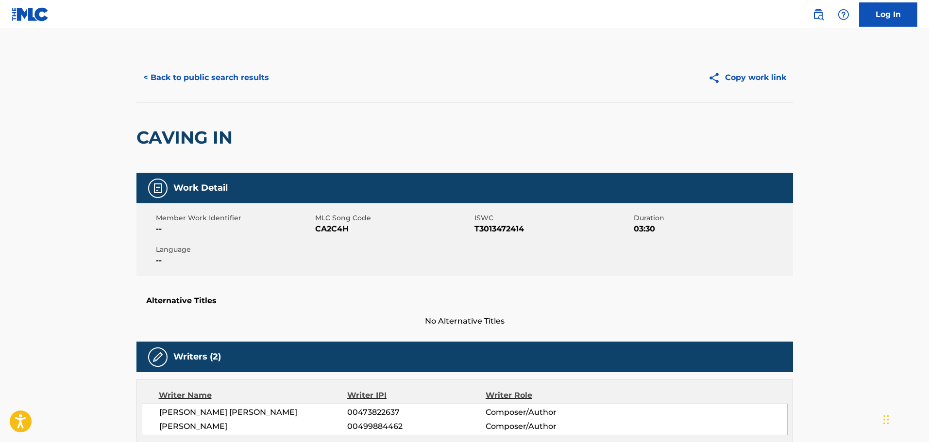
click at [339, 230] on span "CA2C4H" at bounding box center [393, 229] width 157 height 12
copy span "CA2C4H"
click at [230, 78] on button "< Back to public search results" at bounding box center [205, 78] width 139 height 24
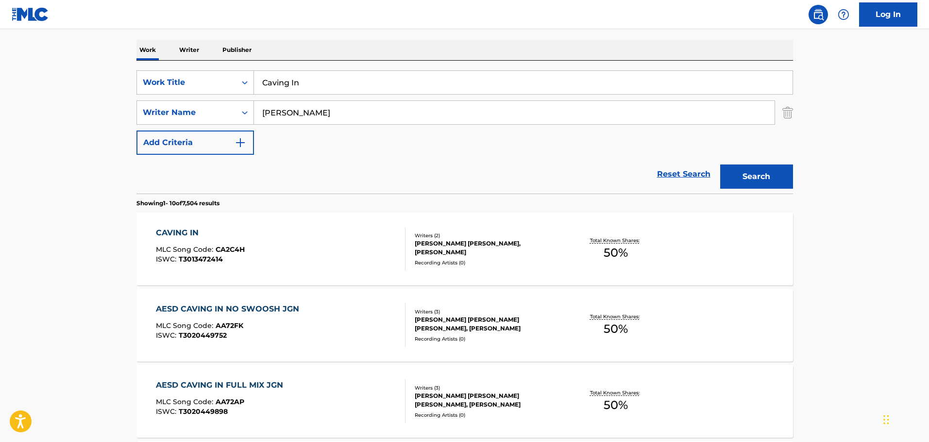
click at [373, 89] on input "Caving In" at bounding box center [523, 82] width 539 height 23
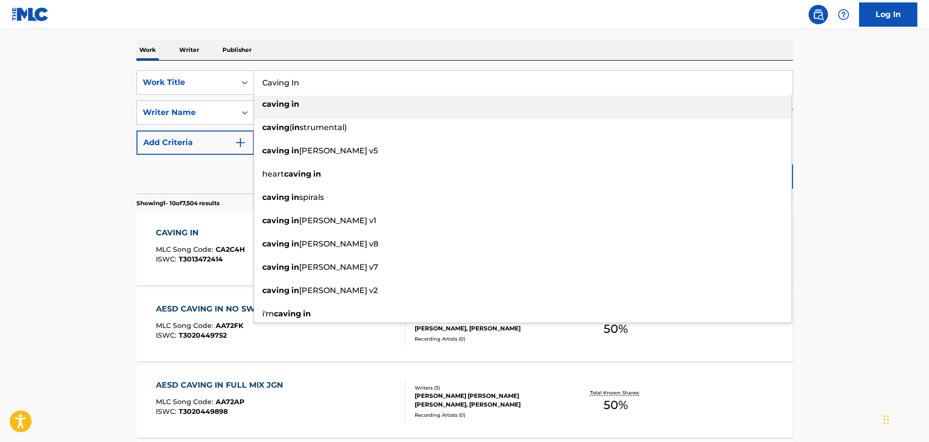
paste input "Golden Casket"
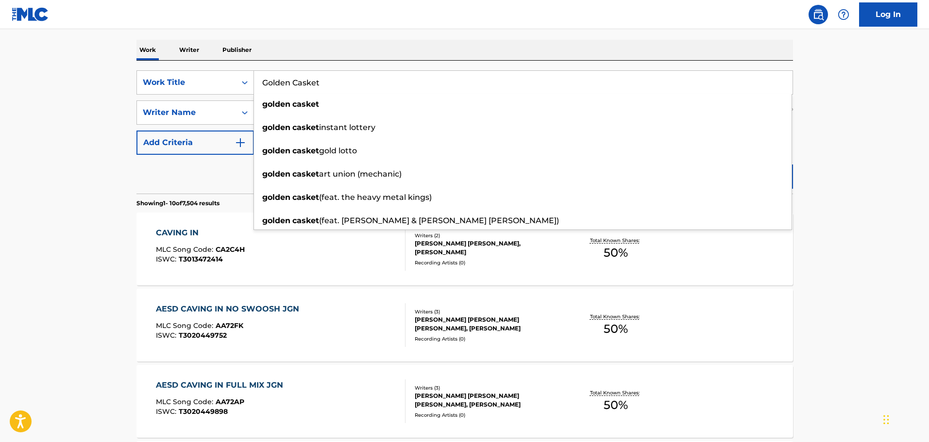
type input "Golden Casket"
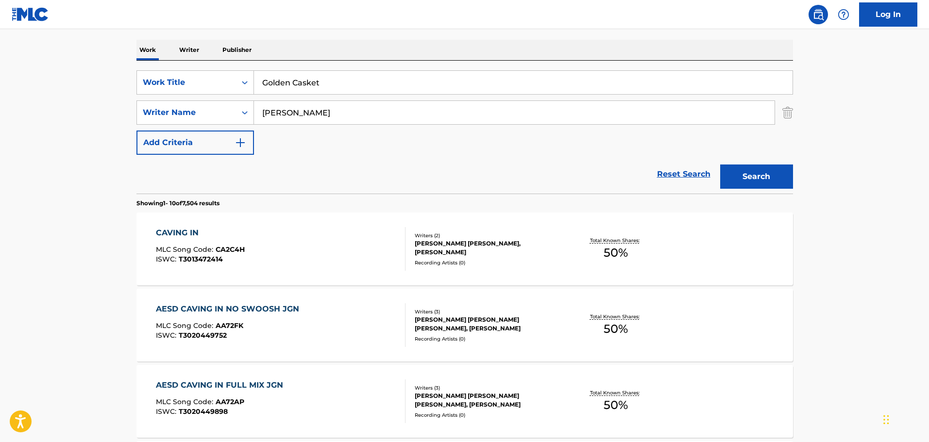
click at [774, 176] on button "Search" at bounding box center [756, 177] width 73 height 24
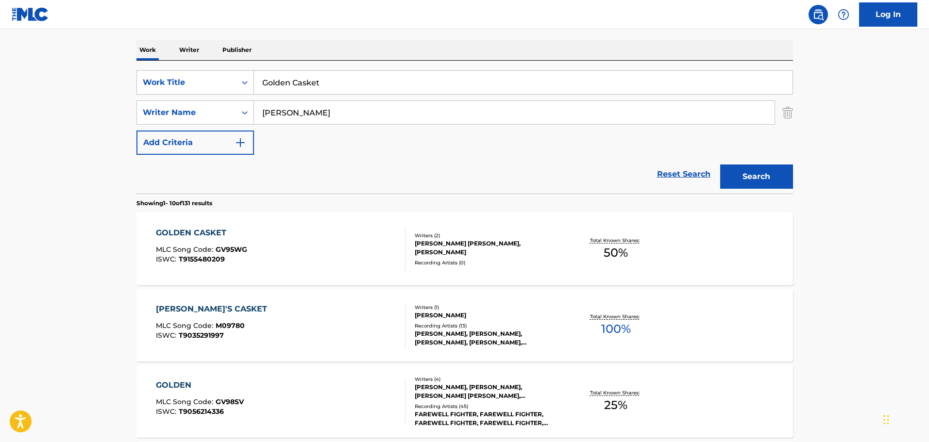
click at [300, 236] on div "GOLDEN CASKET MLC Song Code : GV95WG ISWC : T9155480209" at bounding box center [281, 249] width 250 height 44
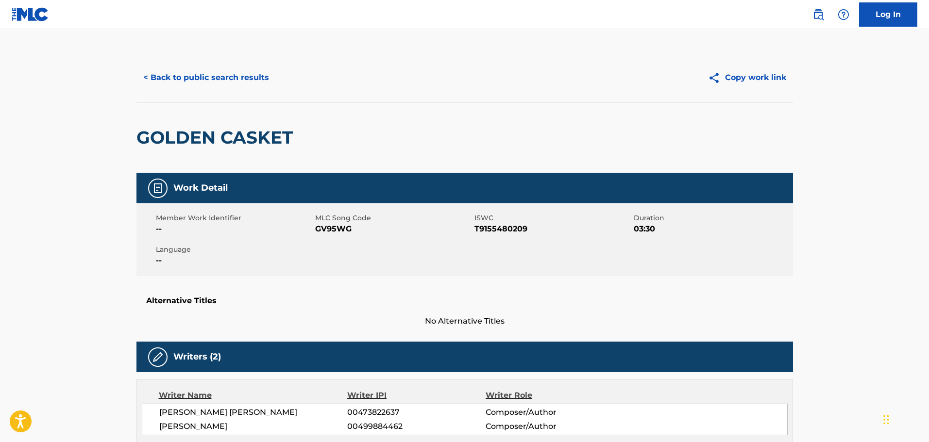
click at [333, 233] on span "GV95WG" at bounding box center [393, 229] width 157 height 12
copy span "GV95WG"
click at [235, 80] on button "< Back to public search results" at bounding box center [205, 78] width 139 height 24
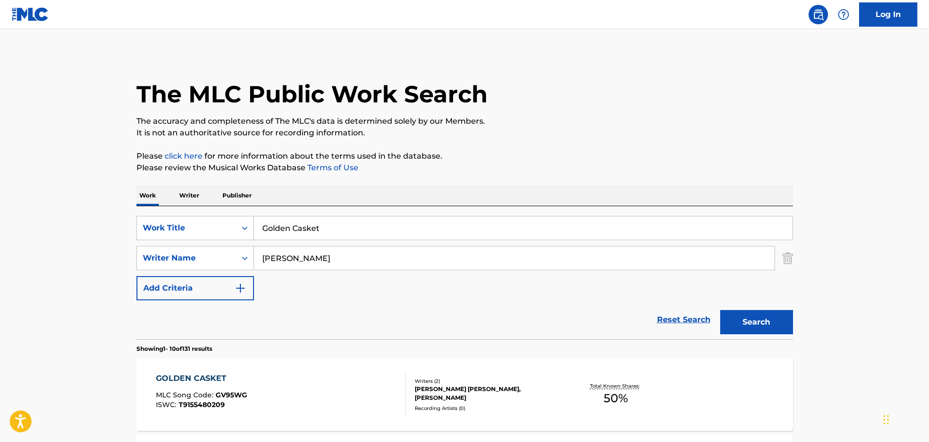
scroll to position [146, 0]
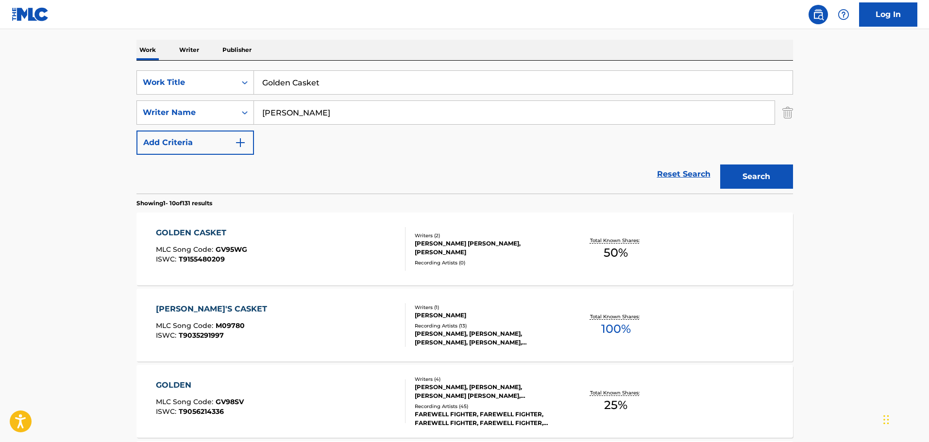
click at [324, 81] on input "Golden Casket" at bounding box center [523, 82] width 539 height 23
paste input "Hold Me Back"
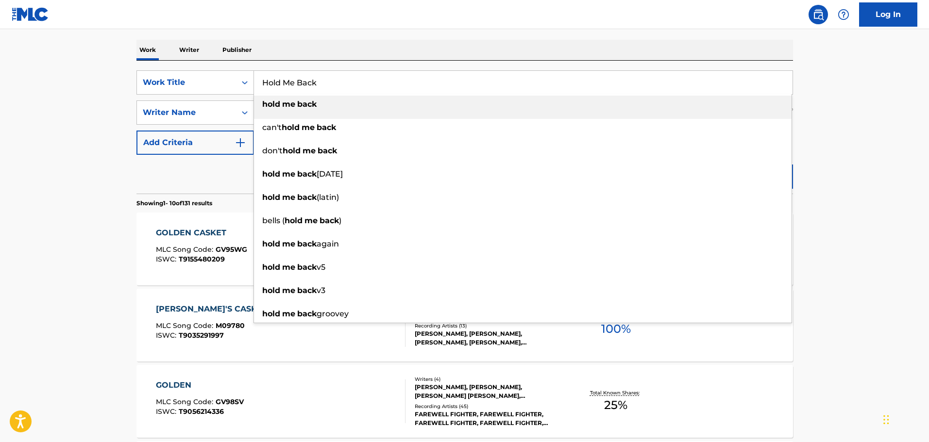
type input "Hold Me Back"
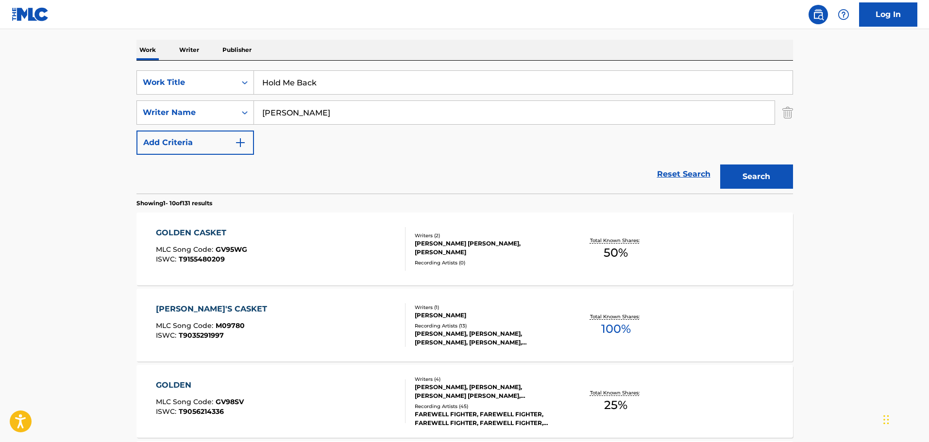
drag, startPoint x: 868, startPoint y: 150, endPoint x: 834, endPoint y: 160, distance: 34.9
click at [783, 177] on button "Search" at bounding box center [756, 177] width 73 height 24
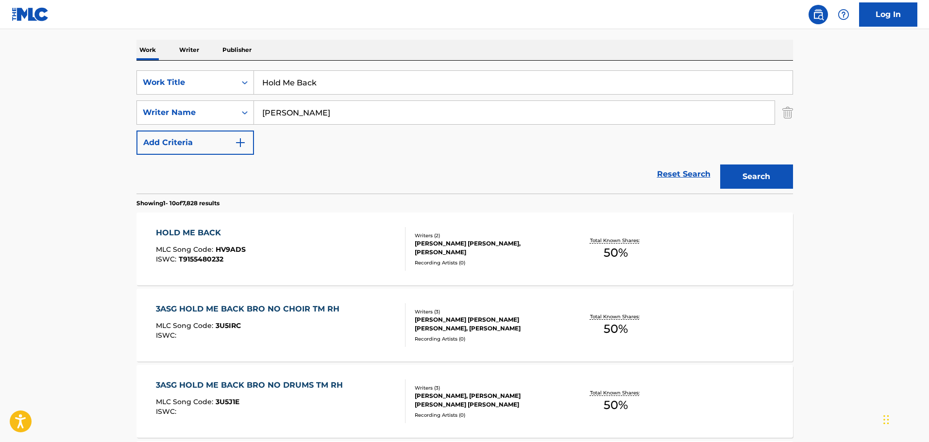
click at [349, 242] on div "HOLD ME BACK MLC Song Code : HV9ADS ISWC : T9155480232" at bounding box center [281, 249] width 250 height 44
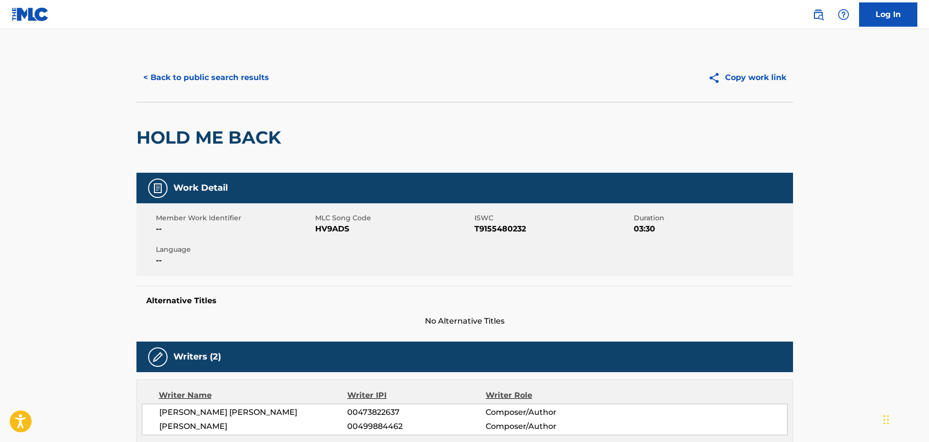
click at [326, 233] on span "HV9ADS" at bounding box center [393, 229] width 157 height 12
copy span "HV9ADS"
click at [239, 79] on button "< Back to public search results" at bounding box center [205, 78] width 139 height 24
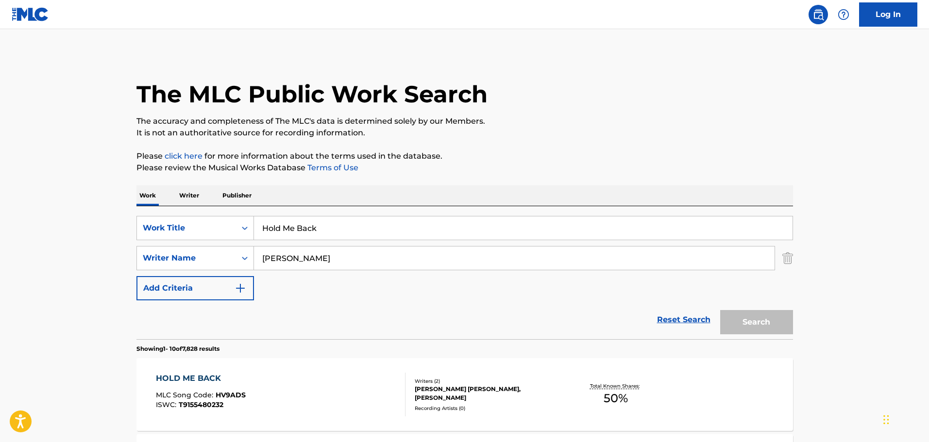
scroll to position [146, 0]
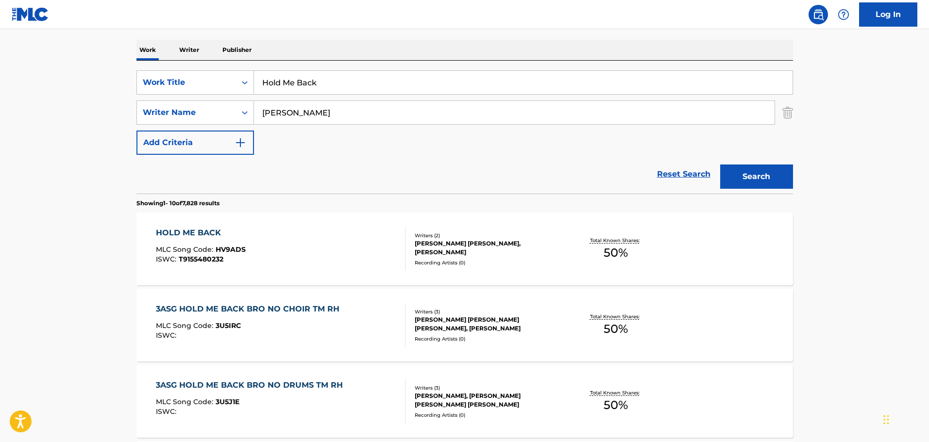
click at [334, 85] on input "Hold Me Back" at bounding box center [523, 82] width 539 height 23
paste input "w It Ends"
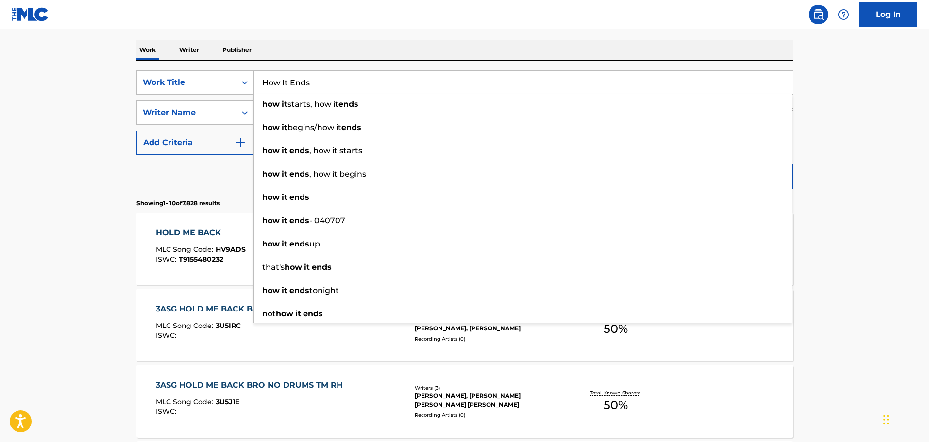
type input "How It Ends"
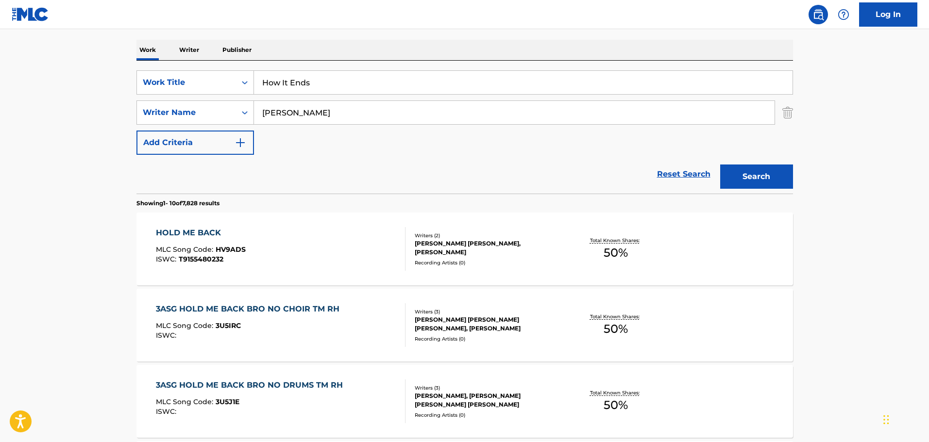
click at [769, 179] on button "Search" at bounding box center [756, 177] width 73 height 24
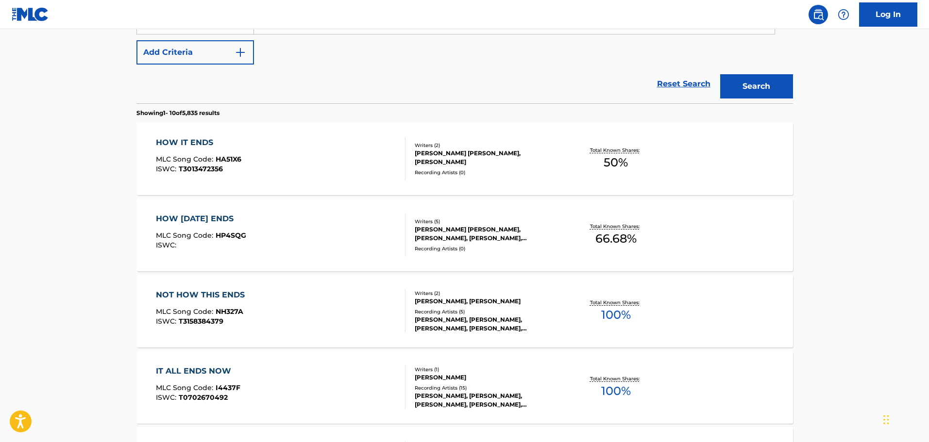
scroll to position [243, 0]
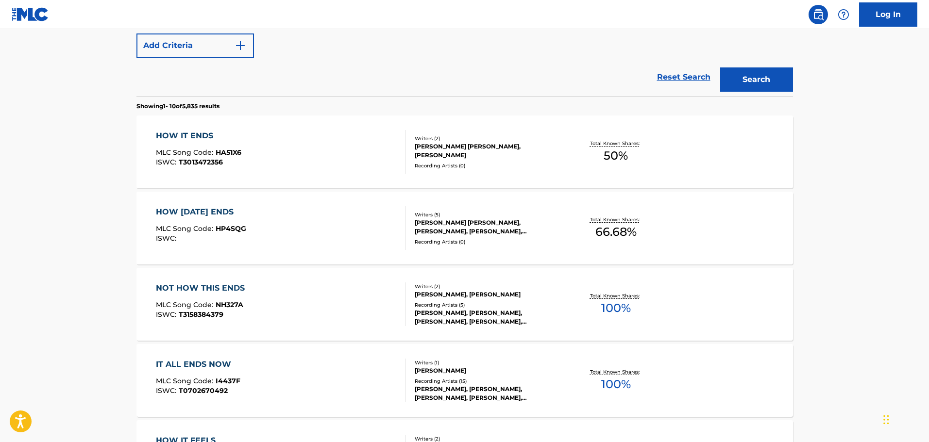
click at [358, 146] on div "HOW IT ENDS MLC Song Code : HA51X6 ISWC : T3013472356" at bounding box center [281, 152] width 250 height 44
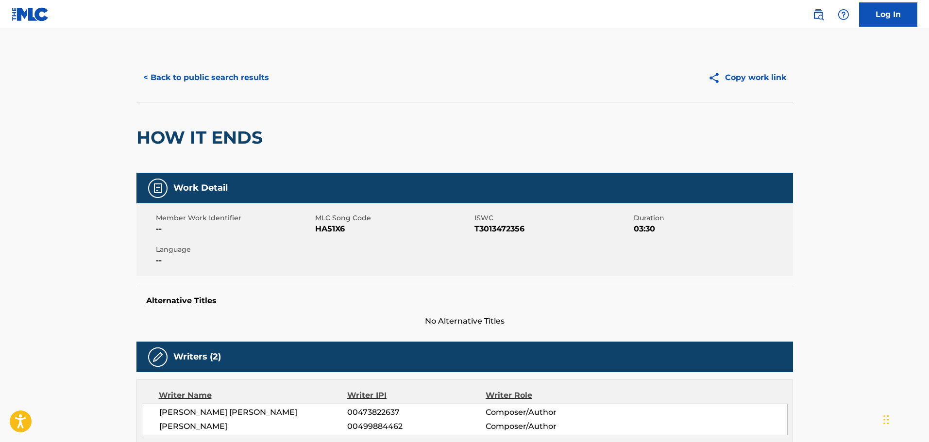
click at [336, 237] on div "Member Work Identifier -- MLC Song Code HA51X6 ISWC T3013472356 Duration 03:30 …" at bounding box center [464, 239] width 657 height 73
click at [333, 230] on span "HA51X6" at bounding box center [393, 229] width 157 height 12
copy span "HA51X6"
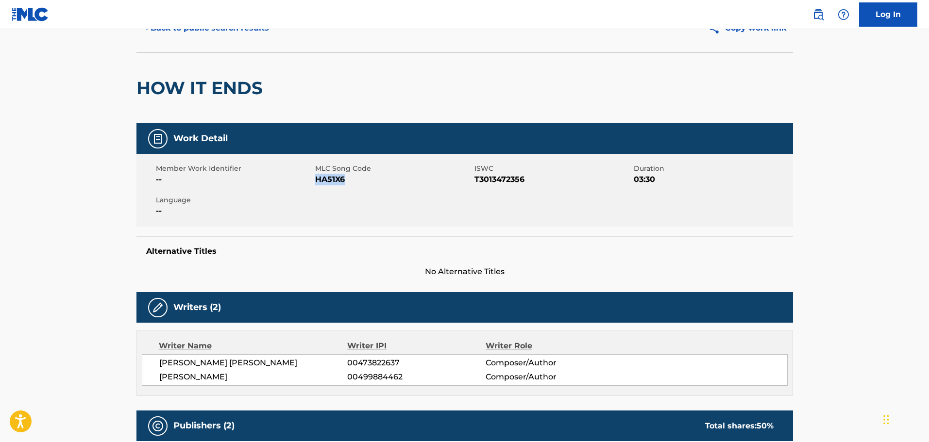
scroll to position [34, 0]
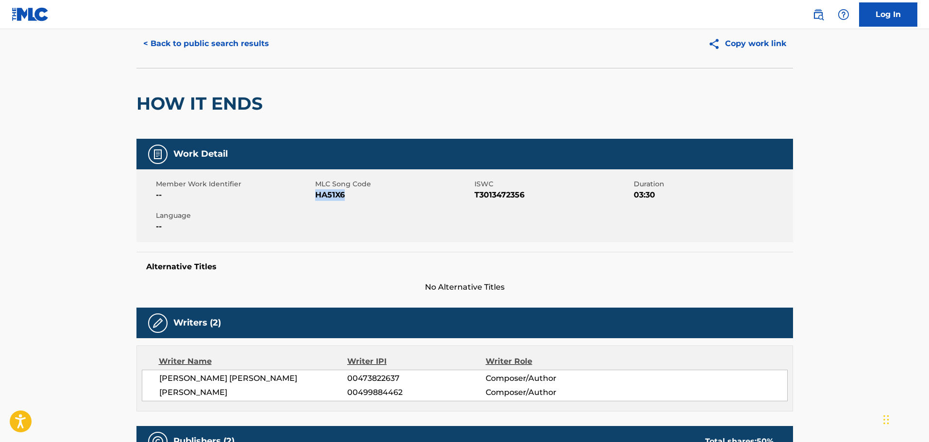
click at [185, 48] on button "< Back to public search results" at bounding box center [205, 44] width 139 height 24
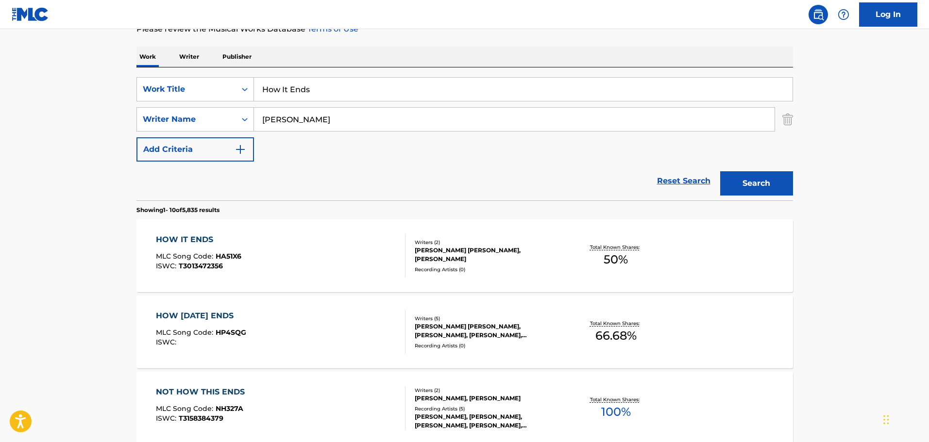
scroll to position [55, 0]
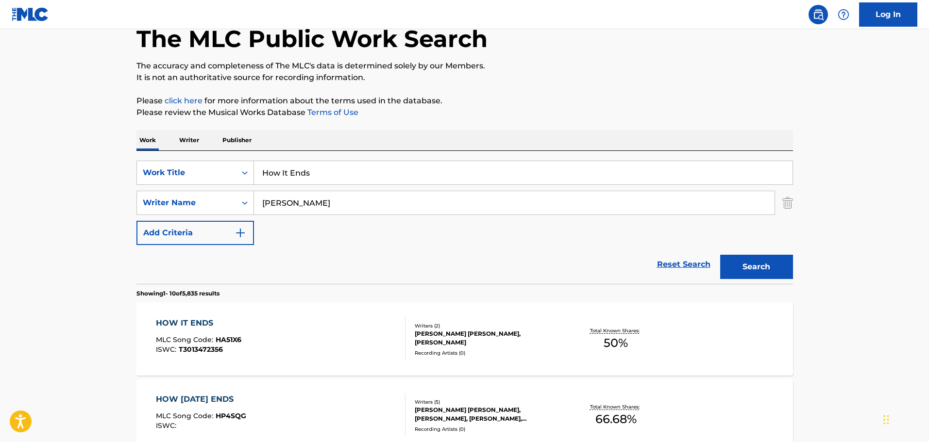
click at [327, 174] on input "How It Ends" at bounding box center [523, 172] width 539 height 23
paste input "New Worl"
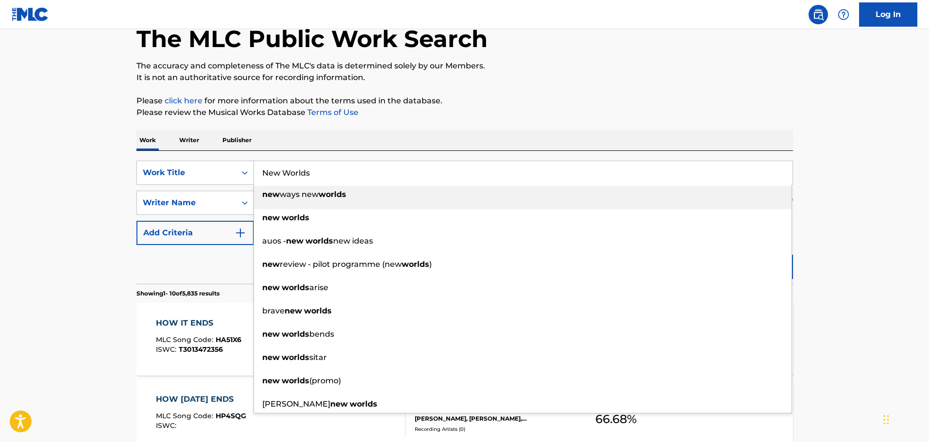
type input "New Worlds"
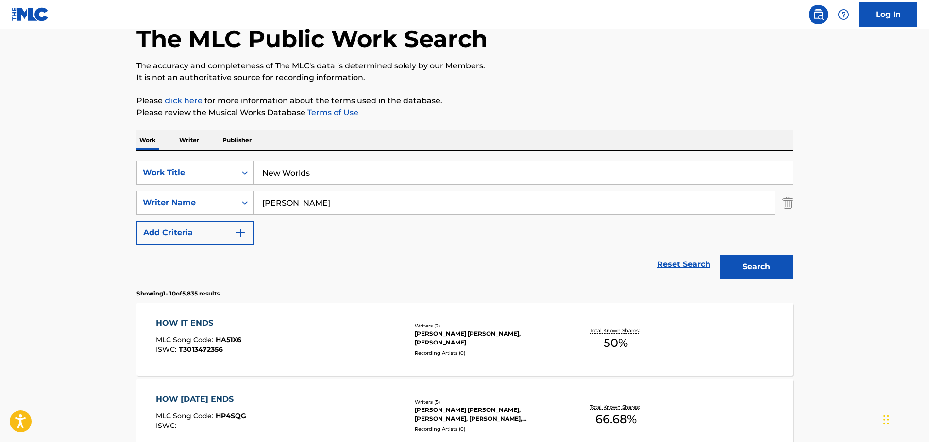
click at [764, 270] on button "Search" at bounding box center [756, 267] width 73 height 24
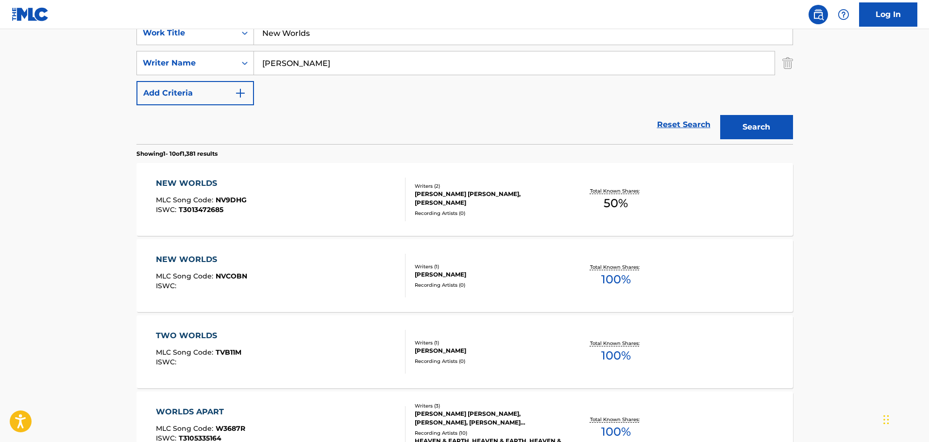
scroll to position [201, 0]
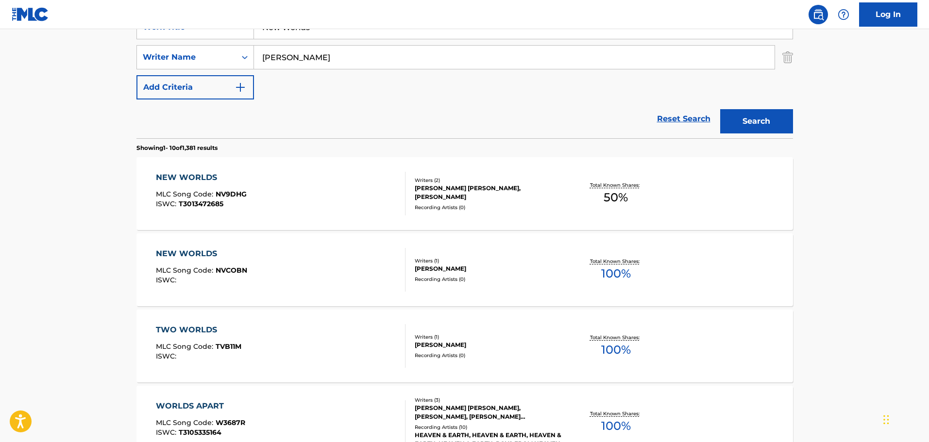
click at [290, 195] on div "NEW WORLDS MLC Song Code : NV9DHG ISWC : T3013472685" at bounding box center [281, 194] width 250 height 44
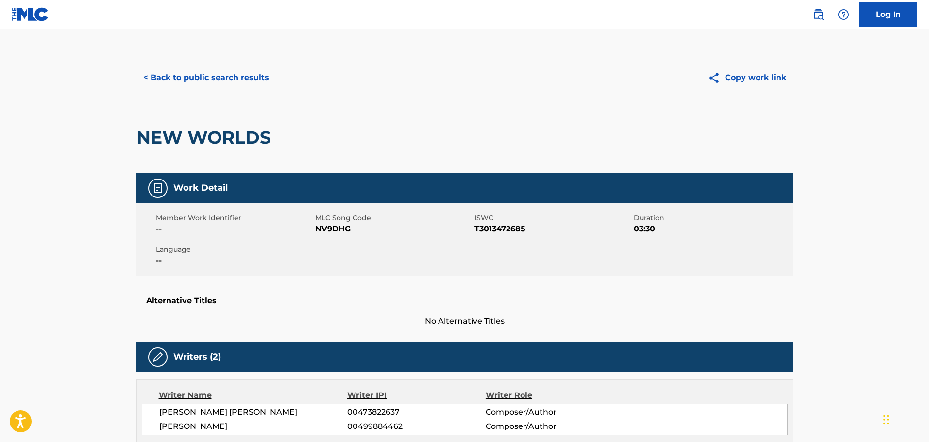
click at [333, 233] on span "NV9DHG" at bounding box center [393, 229] width 157 height 12
copy span "NV9DHG"
click at [248, 76] on button "< Back to public search results" at bounding box center [205, 78] width 139 height 24
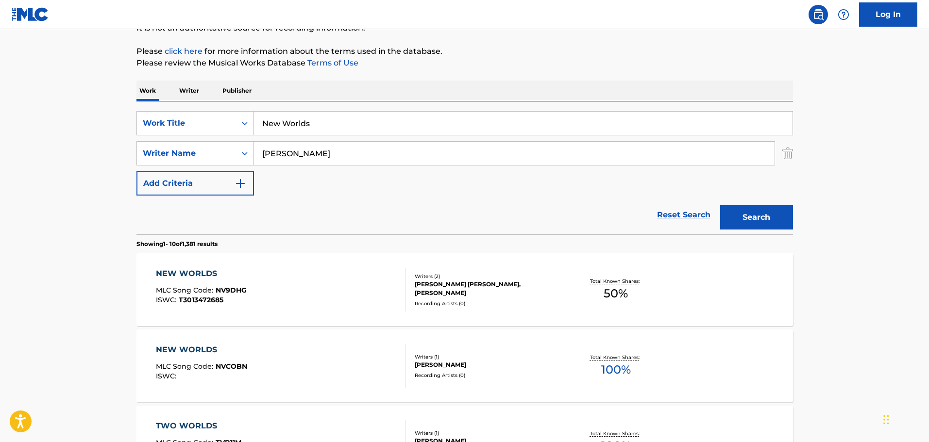
scroll to position [104, 0]
click at [331, 122] on input "New Worlds" at bounding box center [523, 124] width 539 height 23
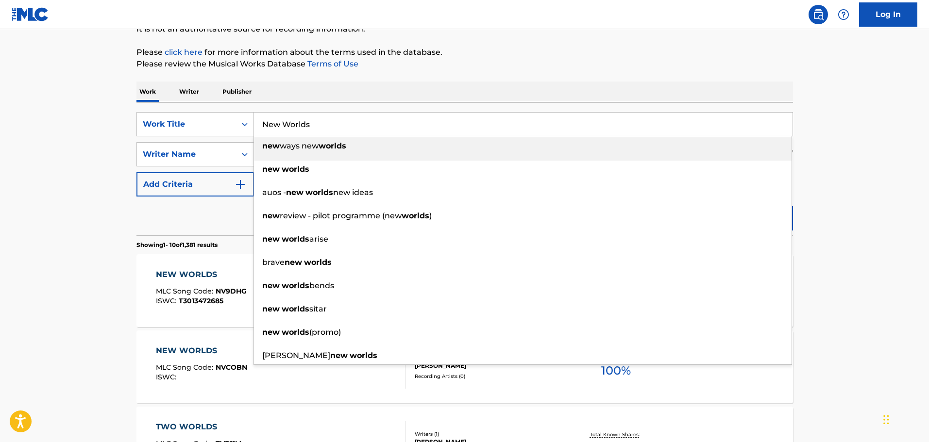
paste input "umb"
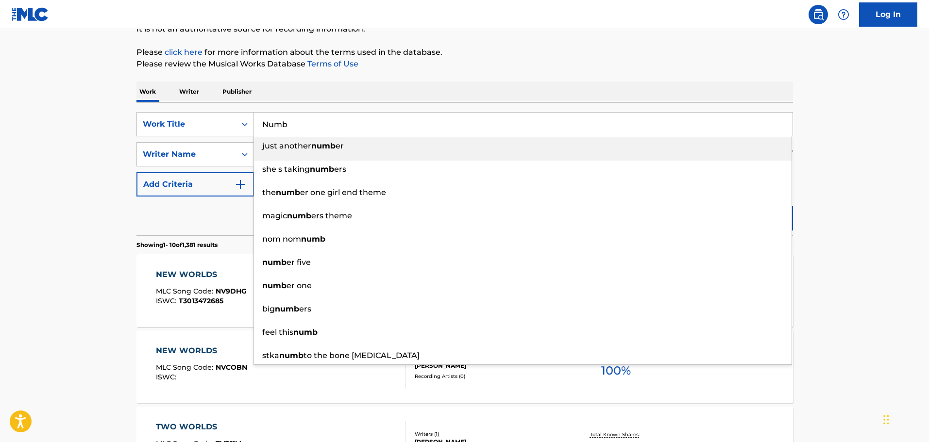
type input "Numb"
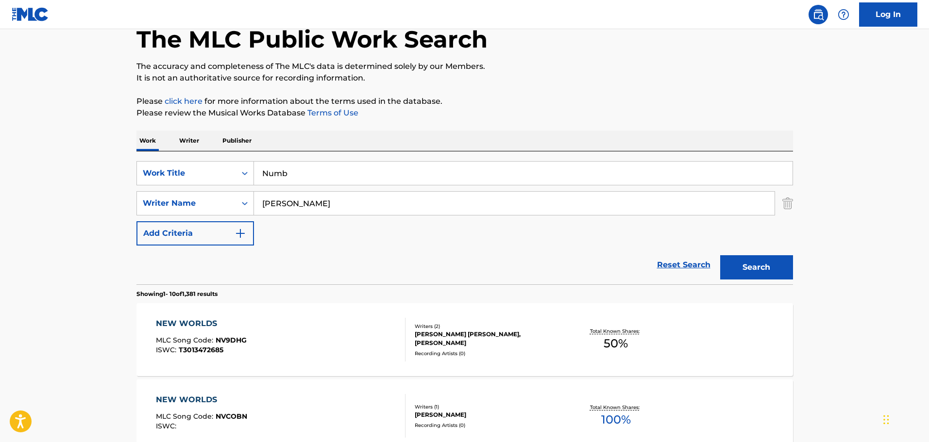
scroll to position [0, 0]
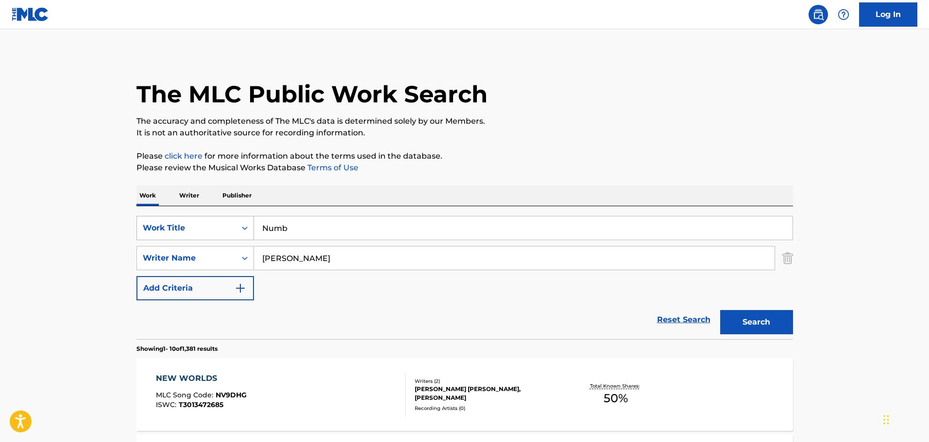
drag, startPoint x: 301, startPoint y: 229, endPoint x: 247, endPoint y: 228, distance: 53.4
click at [247, 228] on div "SearchWithCriteria1b6dc6be-e88e-4452-9351-53864ed9df06 Work Title Numb" at bounding box center [464, 228] width 657 height 24
drag, startPoint x: 595, startPoint y: 104, endPoint x: 626, endPoint y: 141, distance: 47.9
click at [597, 104] on div "The MLC Public Work Search" at bounding box center [464, 88] width 657 height 71
click at [754, 314] on button "Search" at bounding box center [756, 322] width 73 height 24
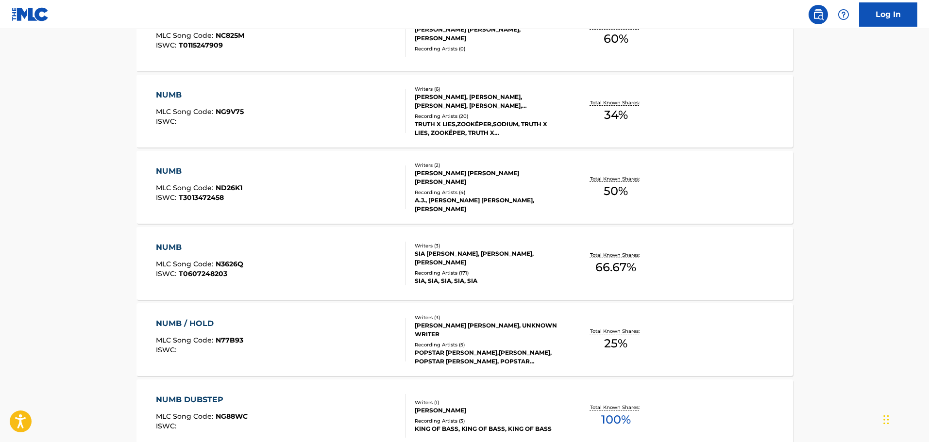
scroll to position [437, 0]
click at [306, 192] on div "NUMB MLC Song Code : ND26K1 ISWC : T3013472458" at bounding box center [281, 187] width 250 height 44
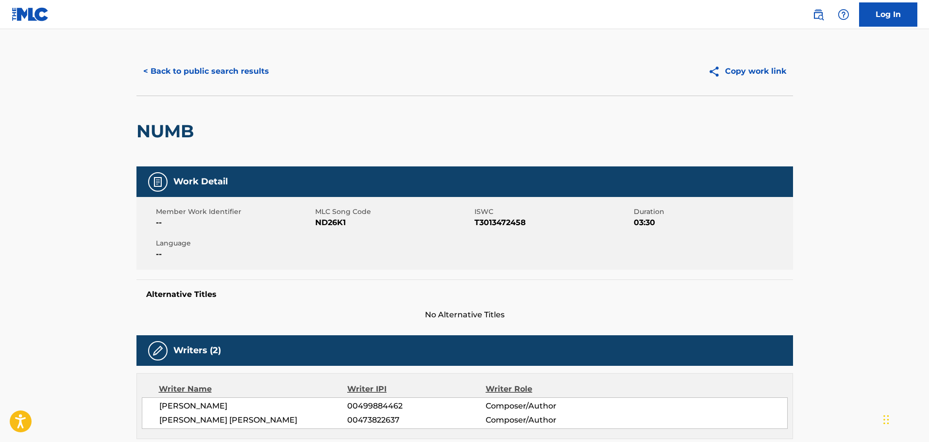
scroll to position [49, 0]
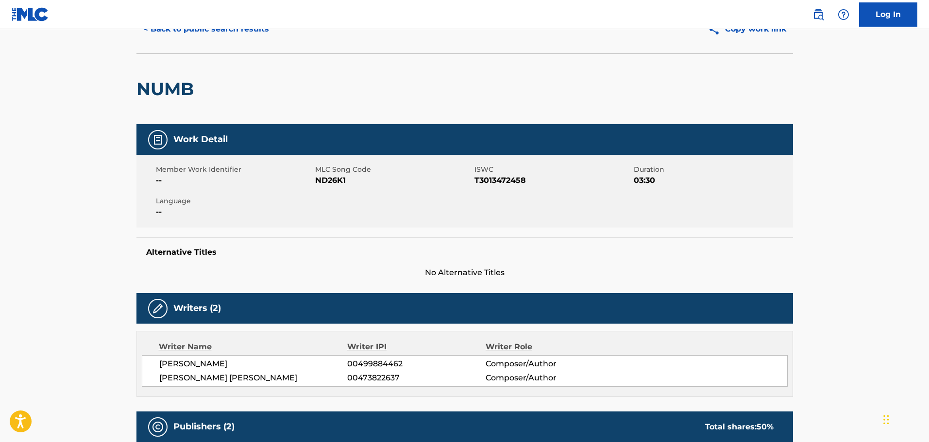
click at [330, 180] on span "ND26K1" at bounding box center [393, 181] width 157 height 12
copy span "ND26K1"
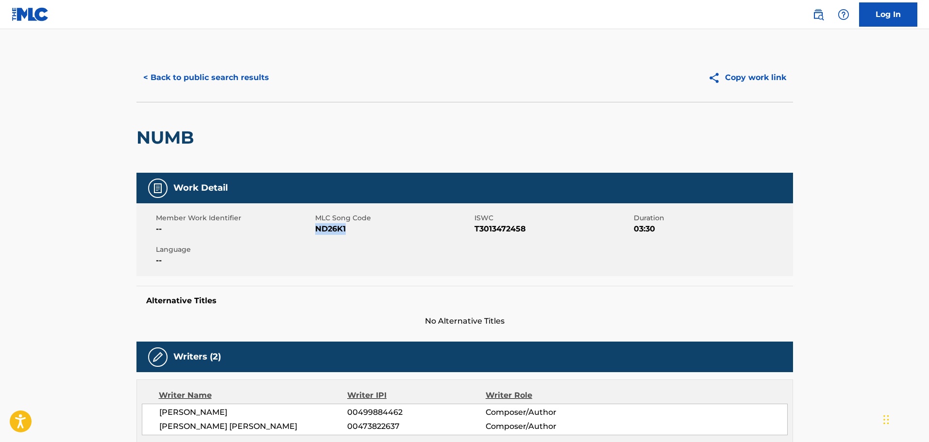
click at [230, 78] on button "< Back to public search results" at bounding box center [205, 78] width 139 height 24
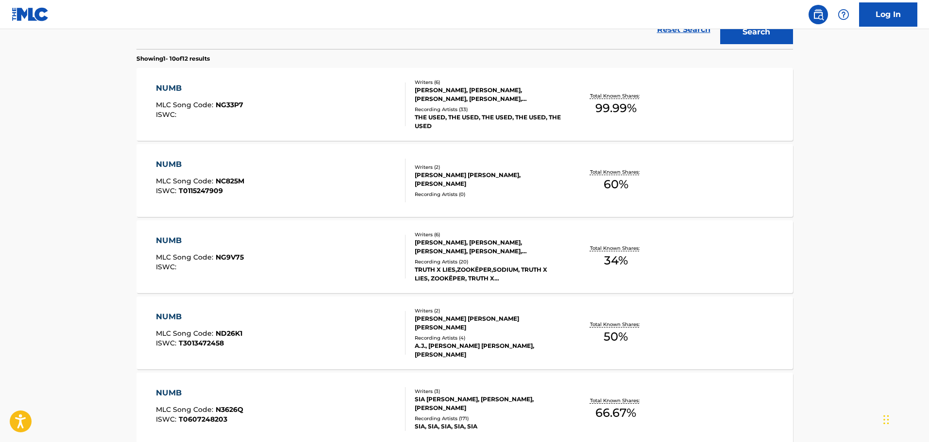
scroll to position [104, 0]
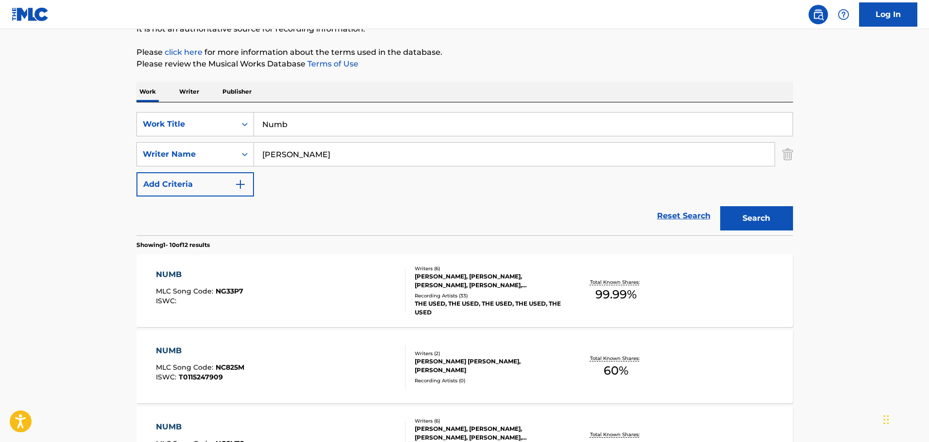
click at [317, 128] on input "Numb" at bounding box center [523, 124] width 539 height 23
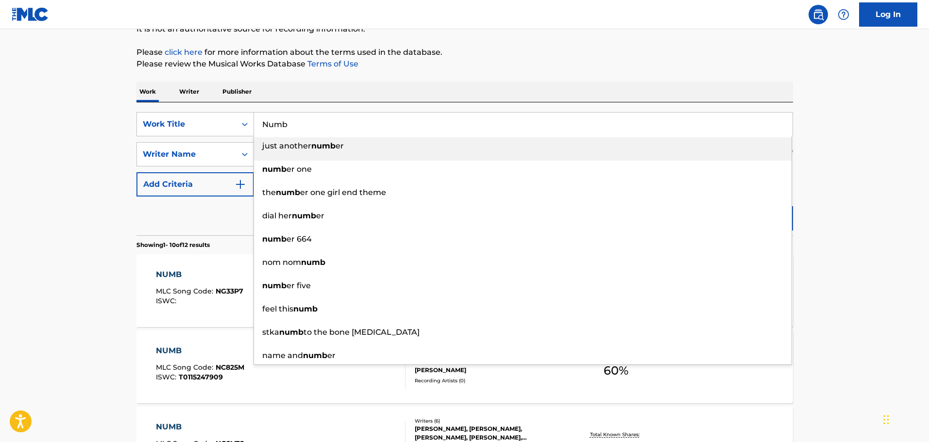
paste input "Starting To Like It"
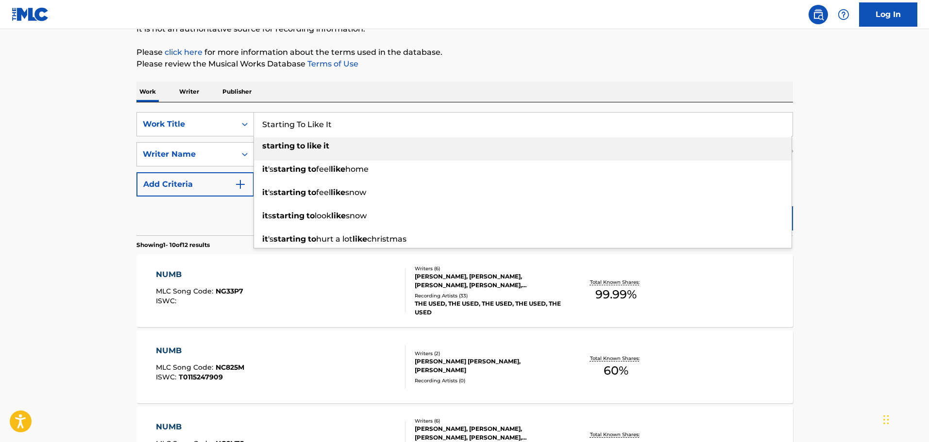
type input "Starting To Like It"
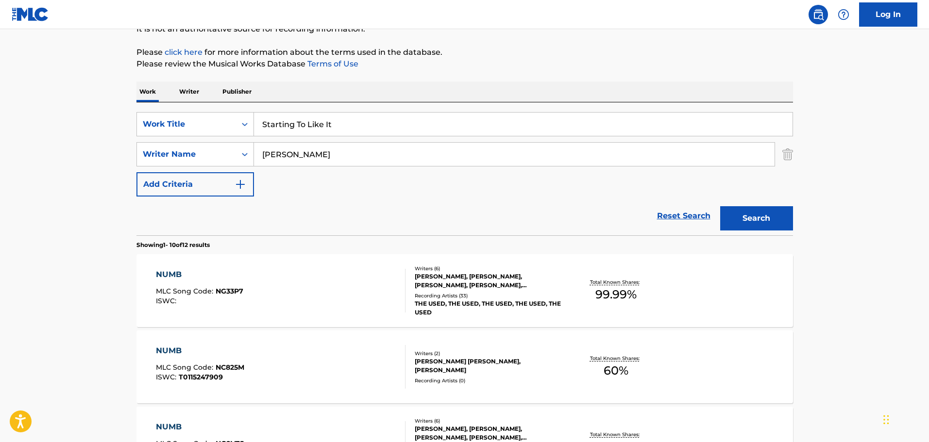
click at [610, 59] on p "Please review the Musical Works Database Terms of Use" at bounding box center [464, 64] width 657 height 12
click at [733, 223] on button "Search" at bounding box center [756, 218] width 73 height 24
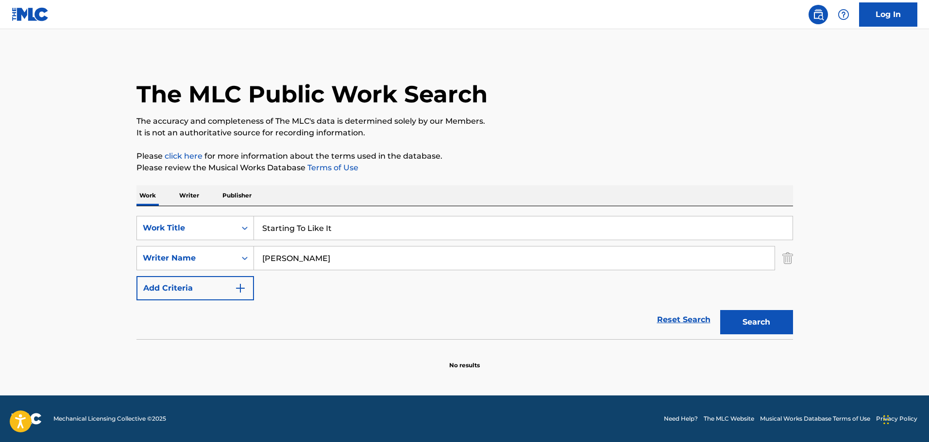
scroll to position [0, 0]
drag, startPoint x: 270, startPoint y: 257, endPoint x: 255, endPoint y: 257, distance: 15.1
click at [255, 257] on input "[PERSON_NAME]" at bounding box center [514, 258] width 521 height 23
click at [720, 310] on button "Search" at bounding box center [756, 322] width 73 height 24
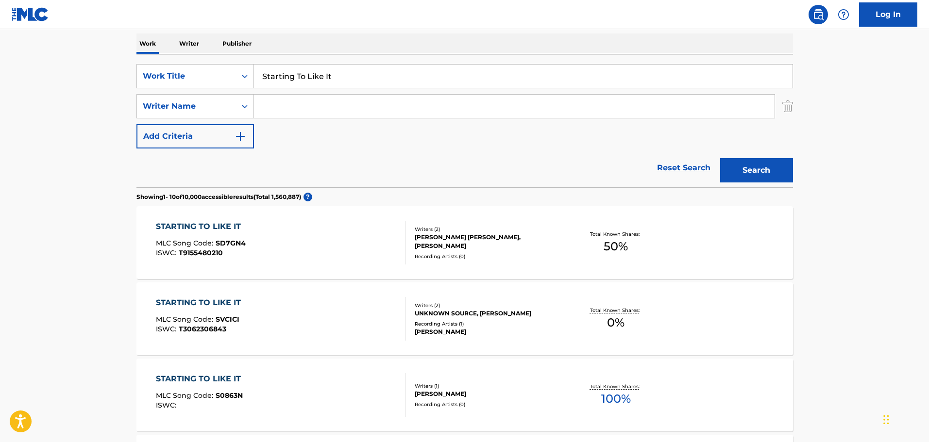
scroll to position [194, 0]
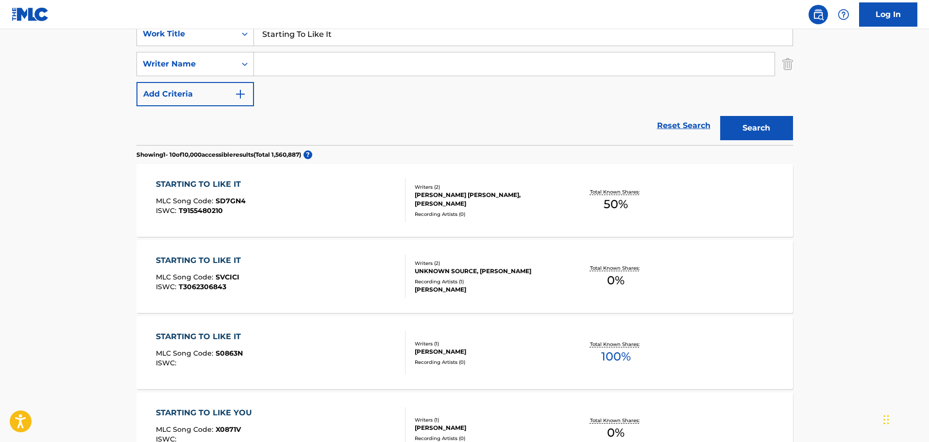
click at [340, 203] on div "STARTING TO LIKE IT MLC Song Code : SD7GN4 ISWC : T9155480210" at bounding box center [281, 201] width 250 height 44
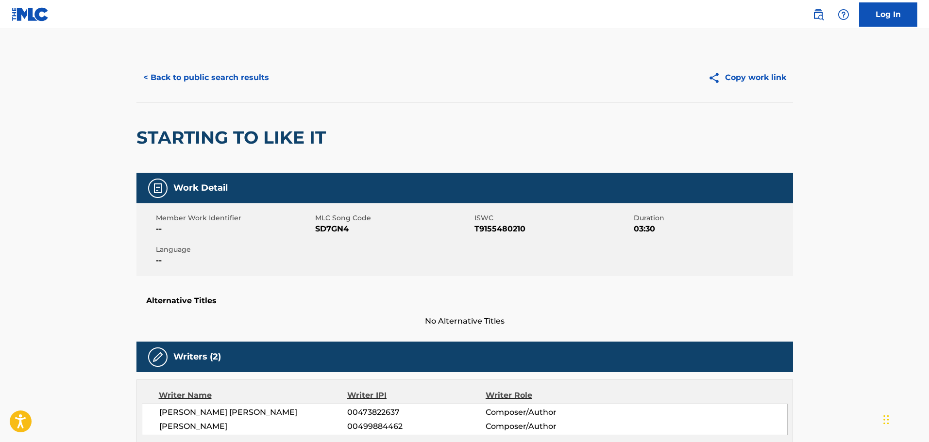
click at [338, 229] on span "SD7GN4" at bounding box center [393, 229] width 157 height 12
click at [256, 78] on button "< Back to public search results" at bounding box center [205, 78] width 139 height 24
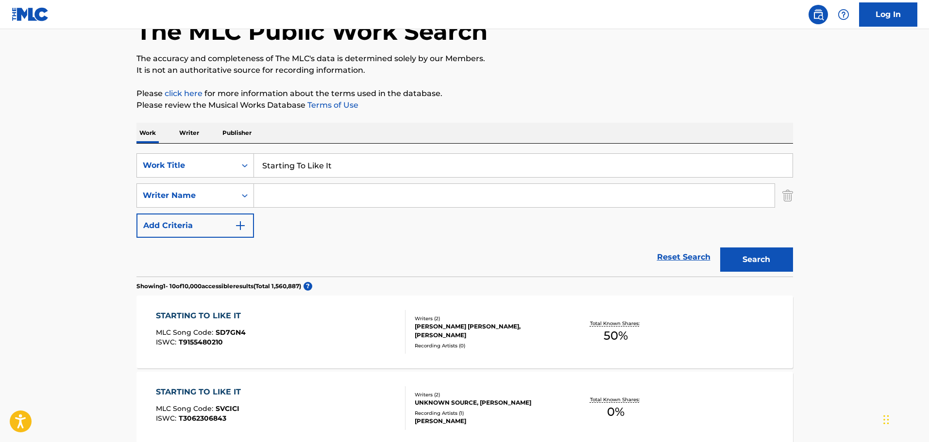
scroll to position [49, 0]
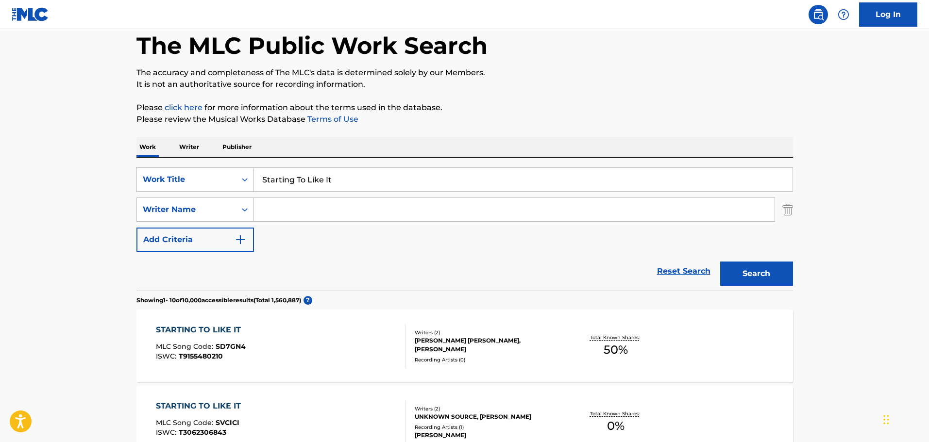
click at [346, 180] on input "Starting To Like It" at bounding box center [523, 179] width 539 height 23
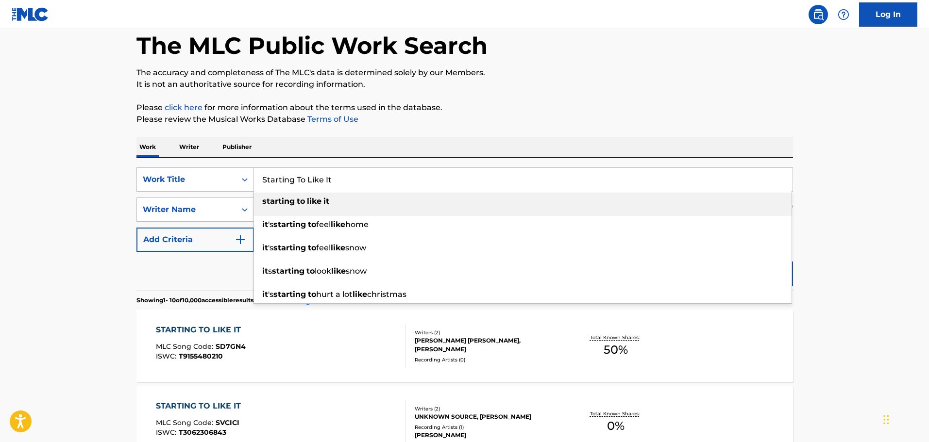
paste input "[PERSON_NAME]"
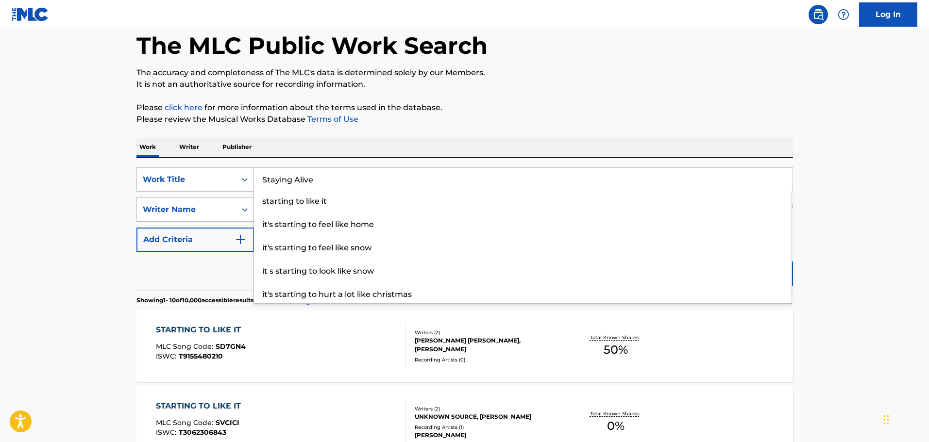
type input "Staying Alive"
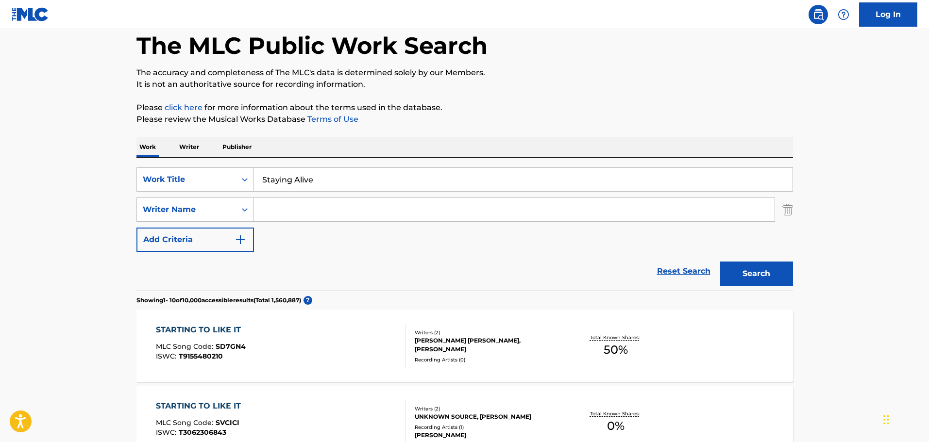
click at [291, 207] on input "Search Form" at bounding box center [514, 209] width 521 height 23
type input "[PERSON_NAME]"
click at [720, 262] on button "Search" at bounding box center [756, 274] width 73 height 24
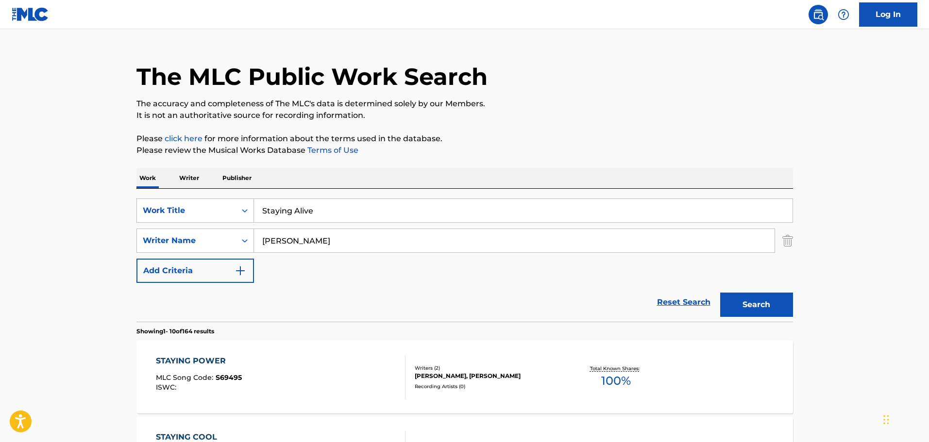
scroll to position [0, 0]
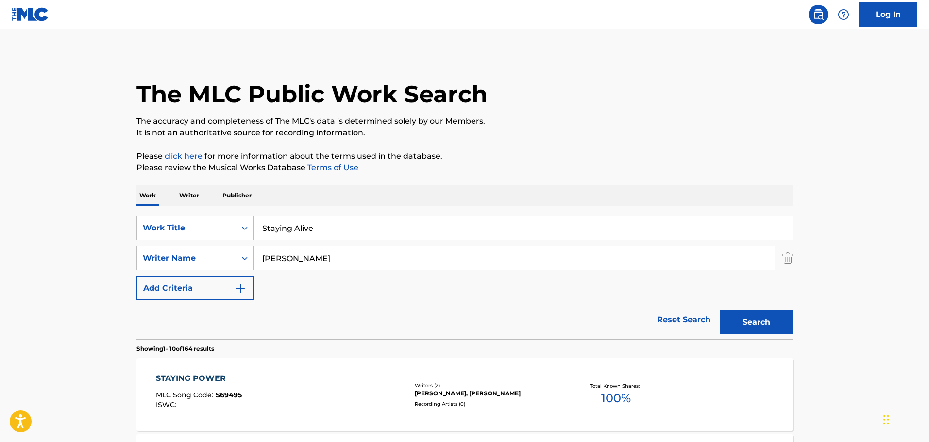
click at [321, 234] on input "Staying Alive" at bounding box center [523, 228] width 539 height 23
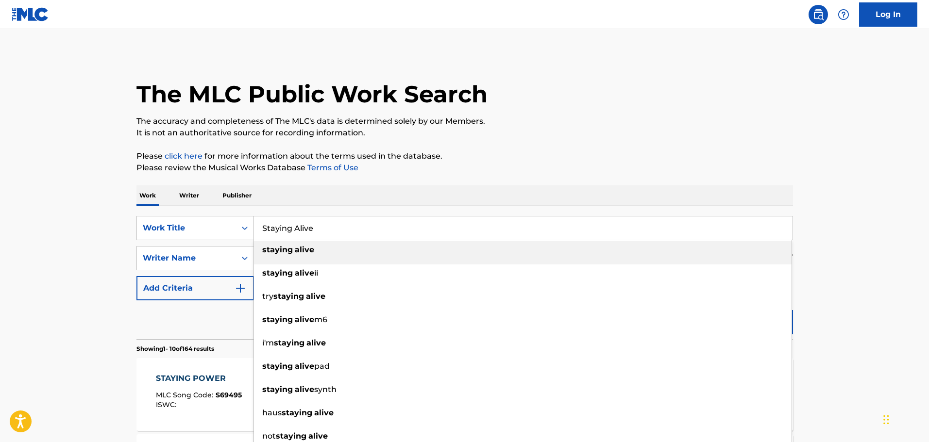
paste input "Take This Outsid"
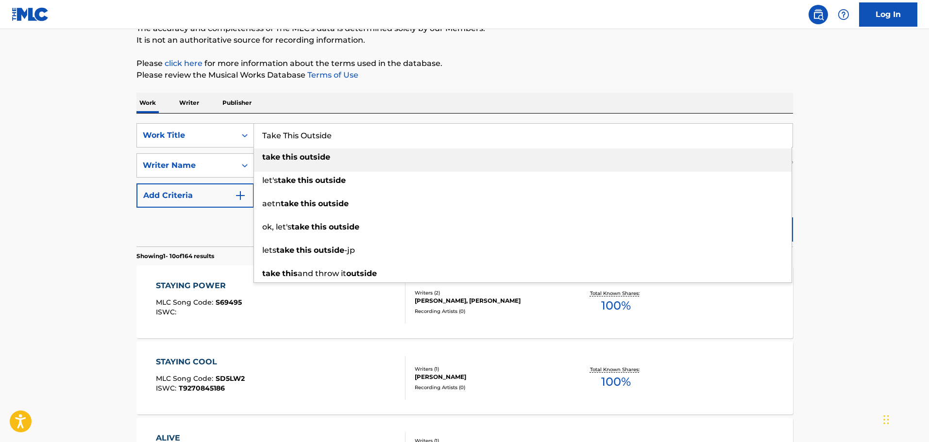
scroll to position [97, 0]
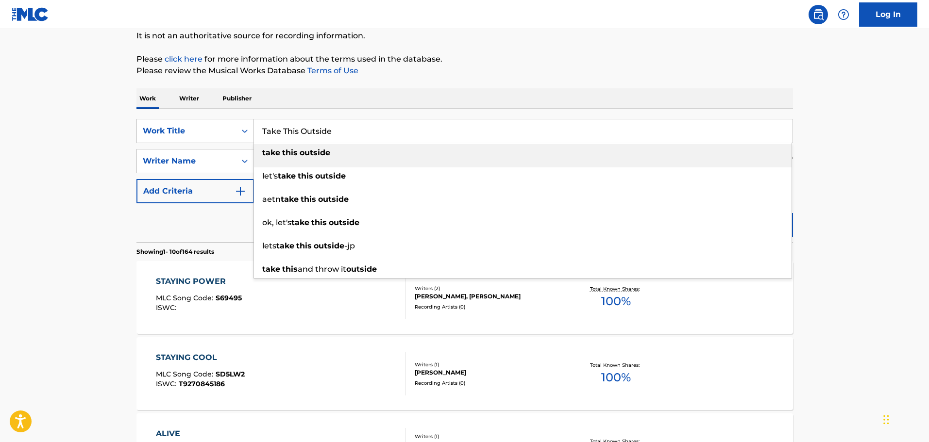
type input "Take This Outside"
click at [590, 26] on nav "Log In" at bounding box center [464, 14] width 929 height 29
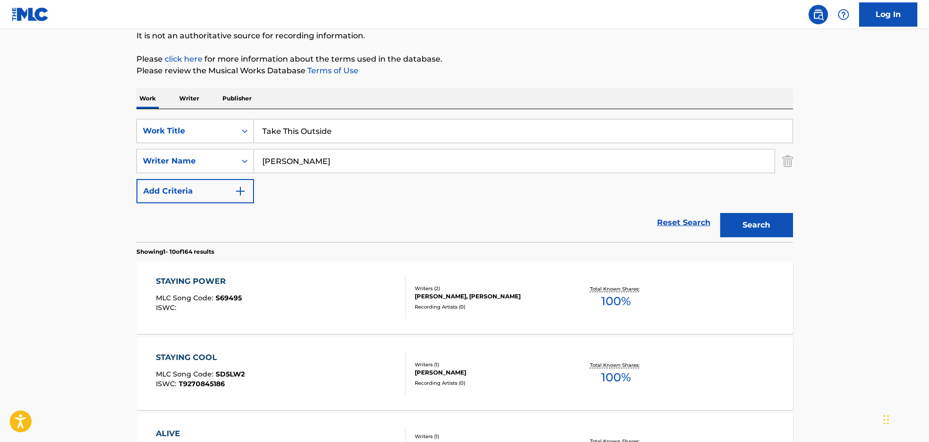
click at [755, 227] on button "Search" at bounding box center [756, 225] width 73 height 24
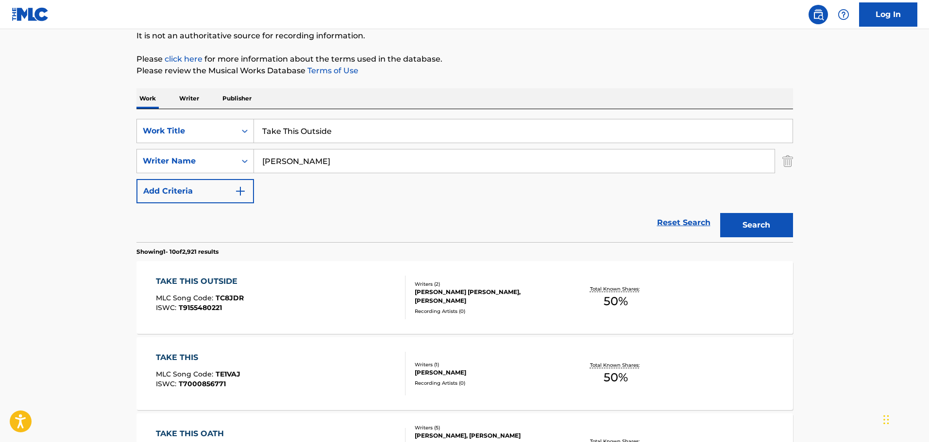
click at [313, 288] on div "TAKE THIS OUTSIDE MLC Song Code : TC8JDR ISWC : T9155480221" at bounding box center [281, 298] width 250 height 44
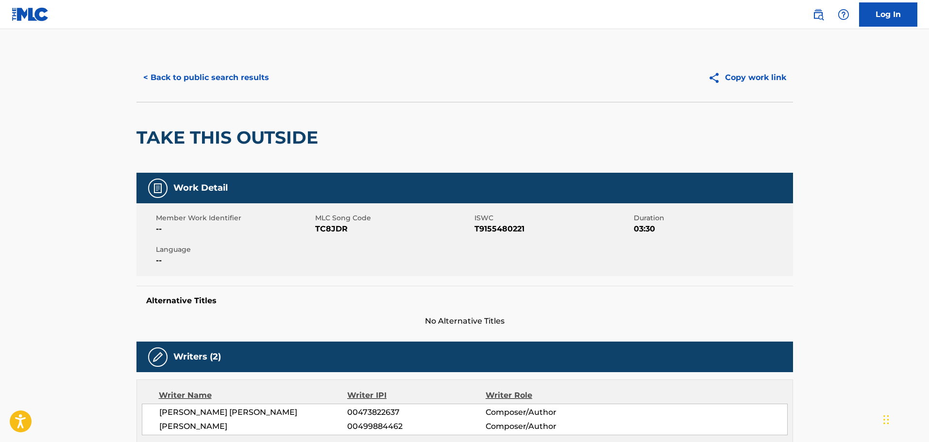
click at [336, 227] on span "TC8JDR" at bounding box center [393, 229] width 157 height 12
click at [268, 78] on button "< Back to public search results" at bounding box center [205, 78] width 139 height 24
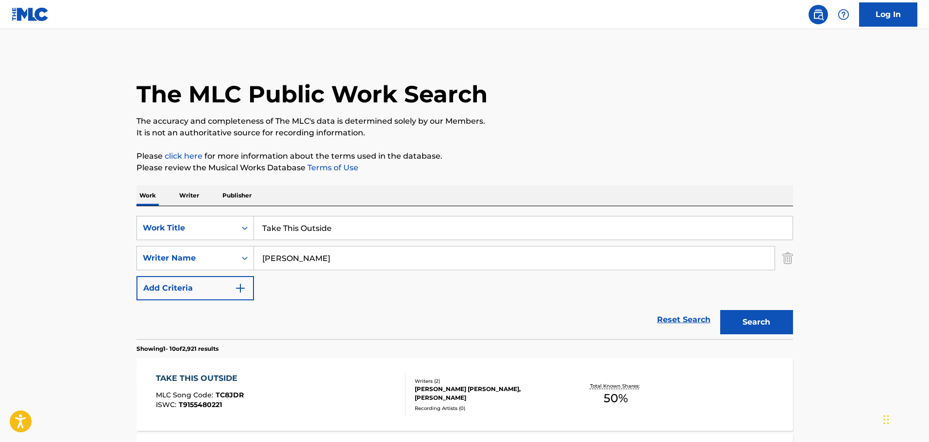
scroll to position [97, 0]
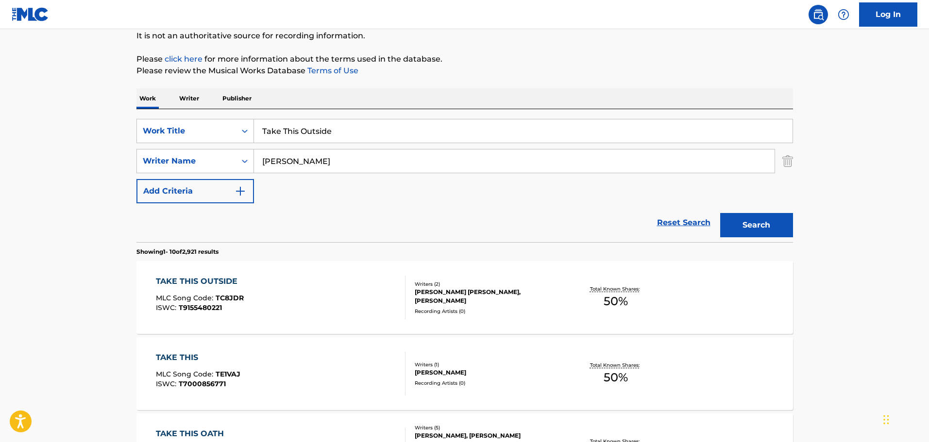
click at [347, 134] on input "Take This Outside" at bounding box center [523, 130] width 539 height 23
paste input "Above The Water"
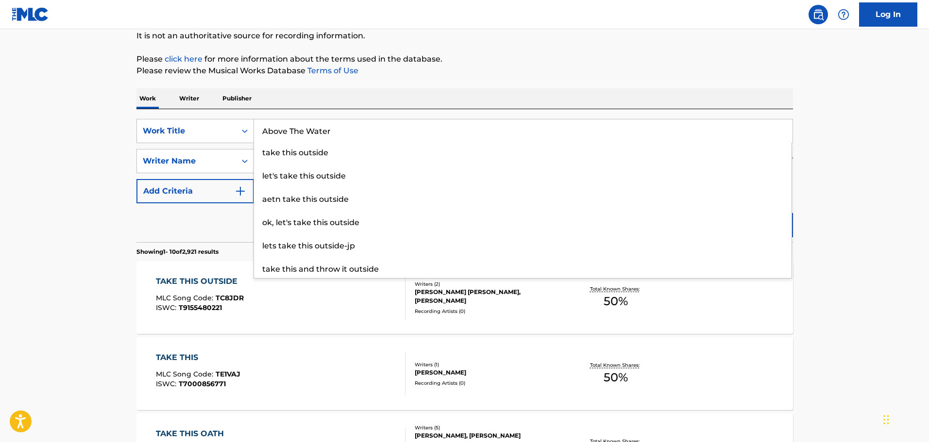
type input "Above The Water"
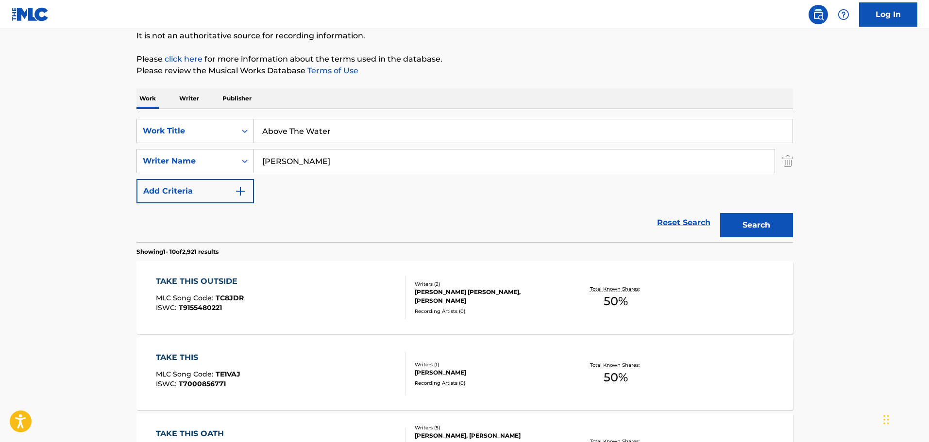
drag, startPoint x: 768, startPoint y: 219, endPoint x: 764, endPoint y: 213, distance: 7.4
click at [768, 219] on button "Search" at bounding box center [756, 225] width 73 height 24
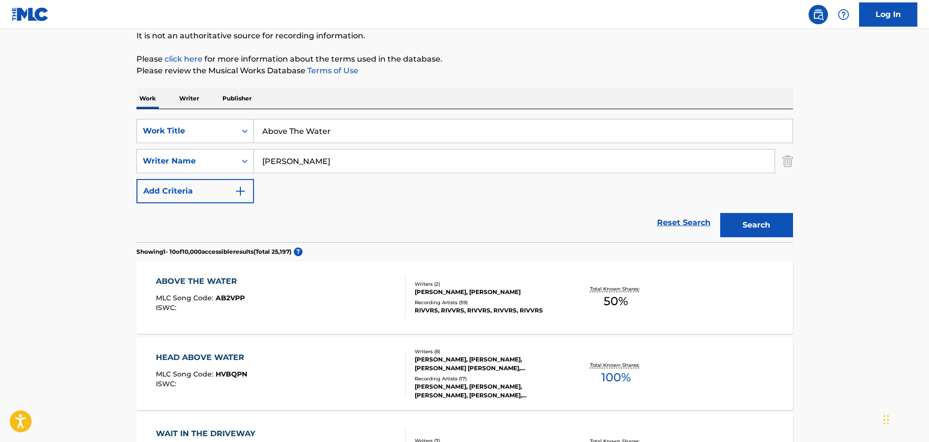
click at [303, 298] on div "ABOVE THE WATER MLC Song Code : AB2VPP ISWC :" at bounding box center [281, 298] width 250 height 44
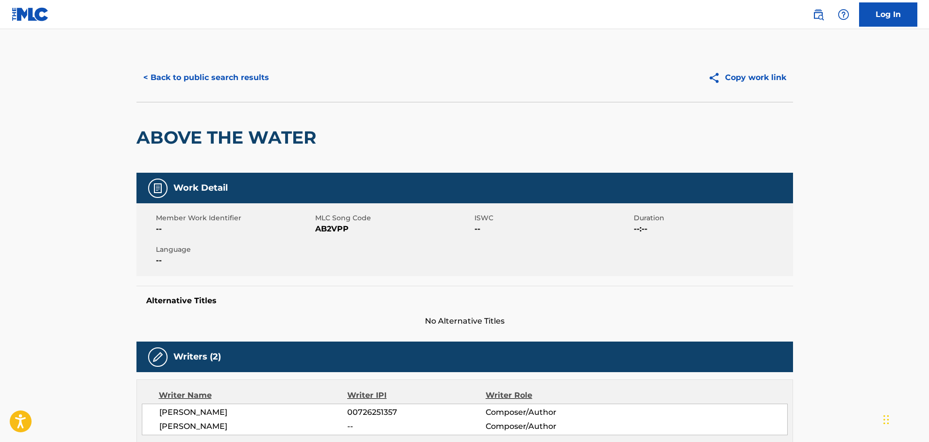
click at [334, 228] on span "AB2VPP" at bounding box center [393, 229] width 157 height 12
click at [191, 85] on button "< Back to public search results" at bounding box center [205, 78] width 139 height 24
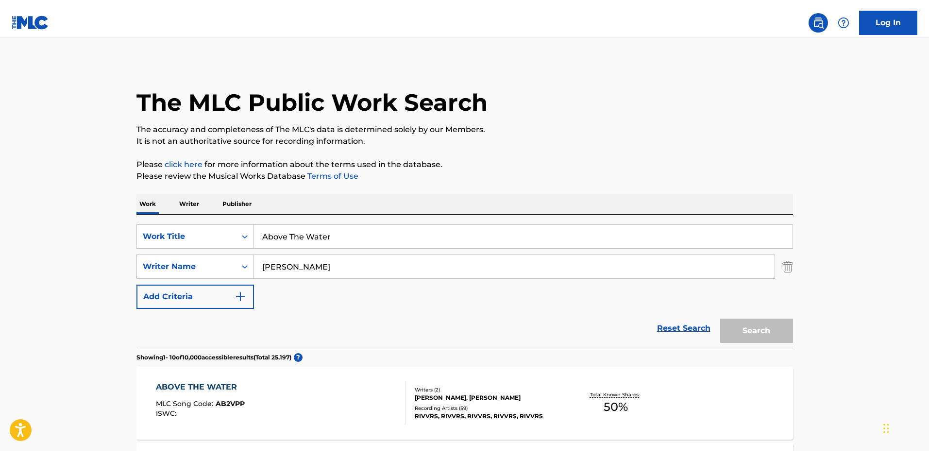
scroll to position [97, 0]
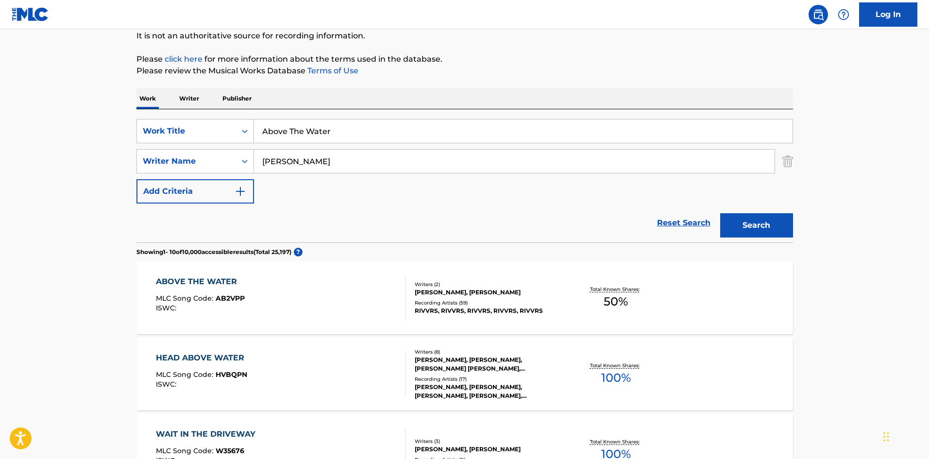
click at [368, 124] on input "Above The Water" at bounding box center [523, 130] width 539 height 23
paste input "lready Down"
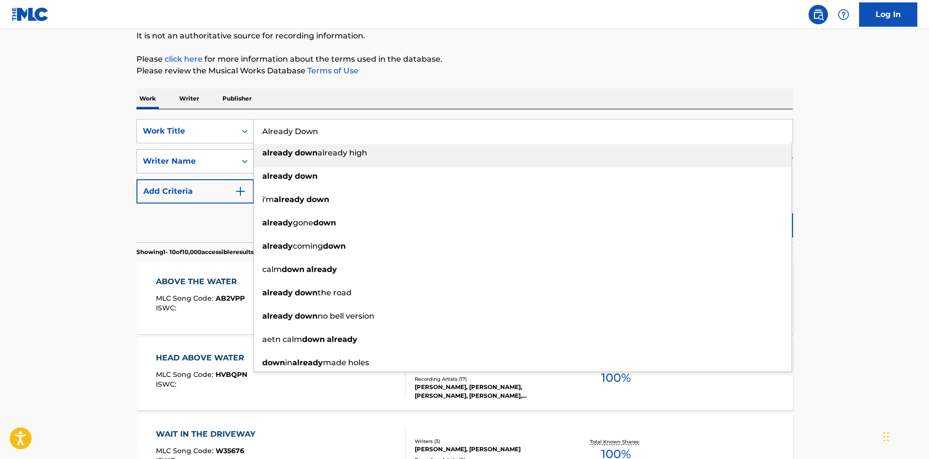
click at [732, 220] on div "already gone down" at bounding box center [523, 222] width 538 height 17
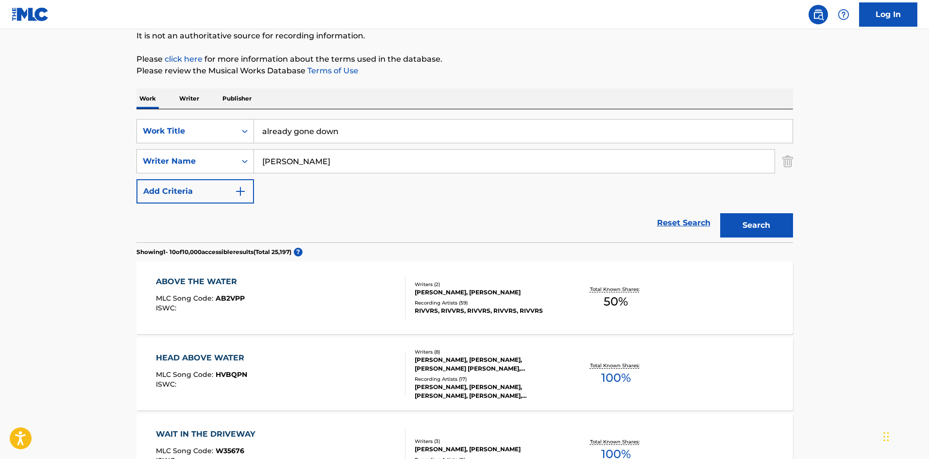
paste input "Already D"
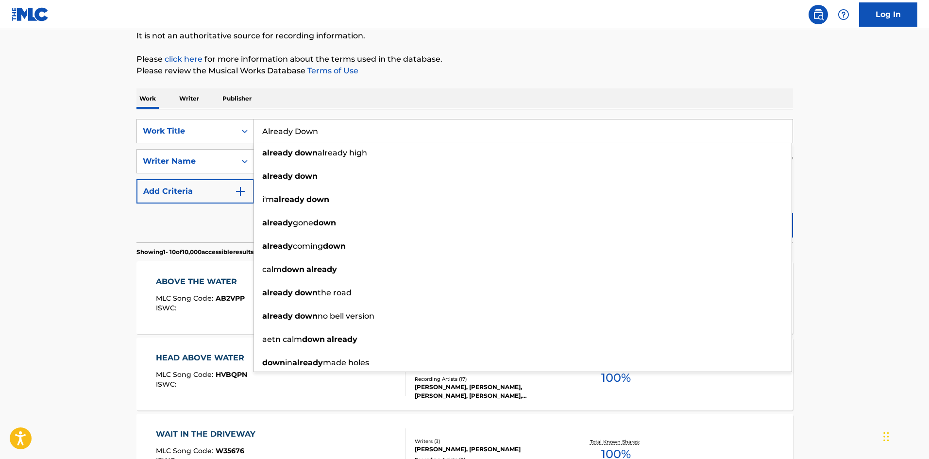
type input "Already Down"
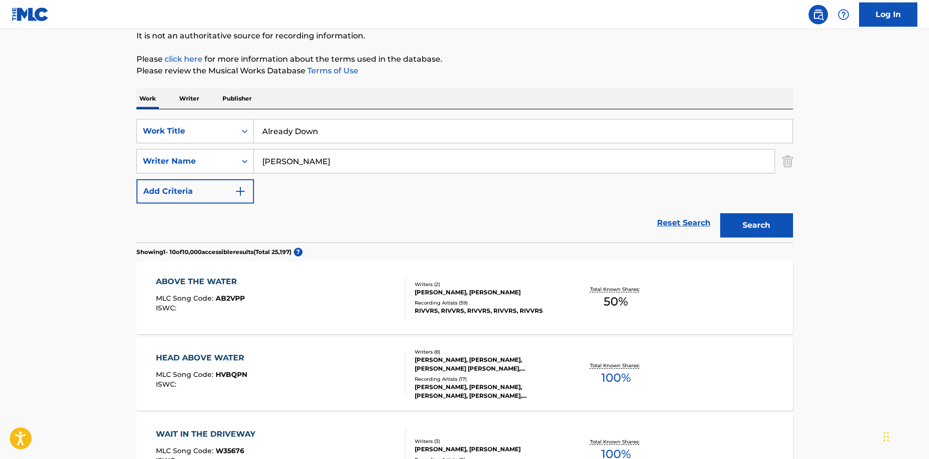
click at [779, 220] on button "Search" at bounding box center [756, 225] width 73 height 24
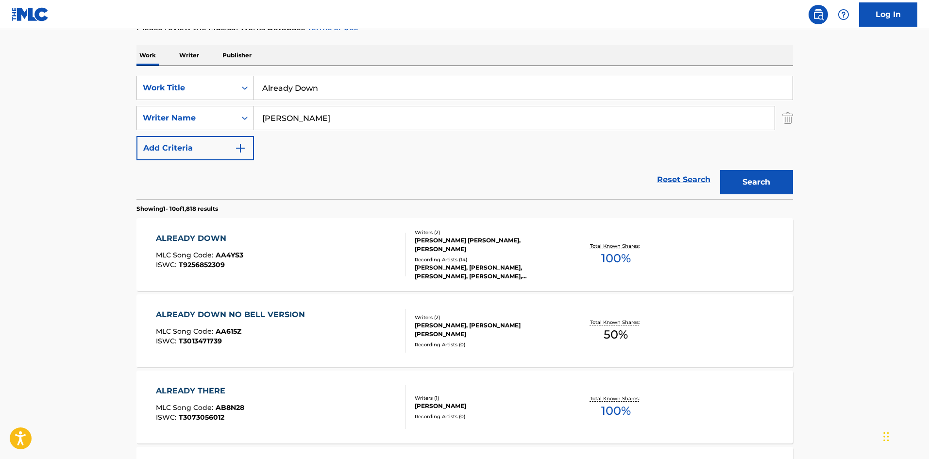
scroll to position [146, 0]
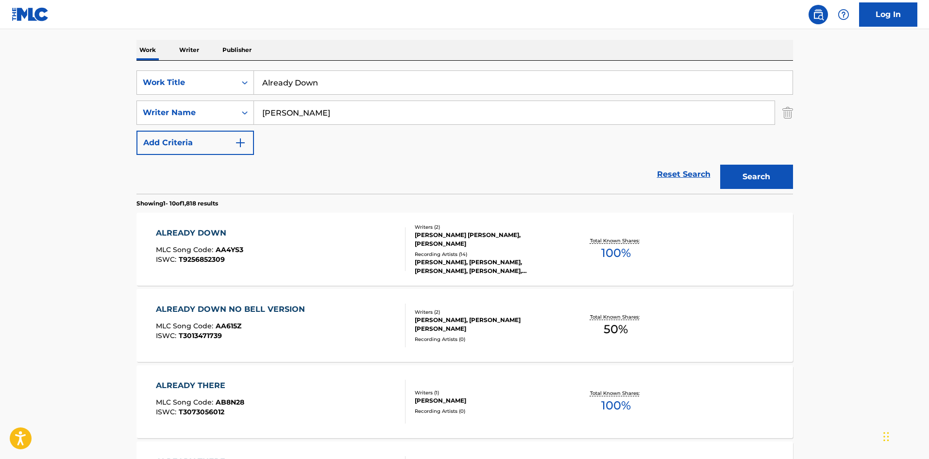
click at [320, 244] on div "ALREADY DOWN MLC Song Code : AA4YS3 ISWC : T9256852309" at bounding box center [281, 249] width 250 height 44
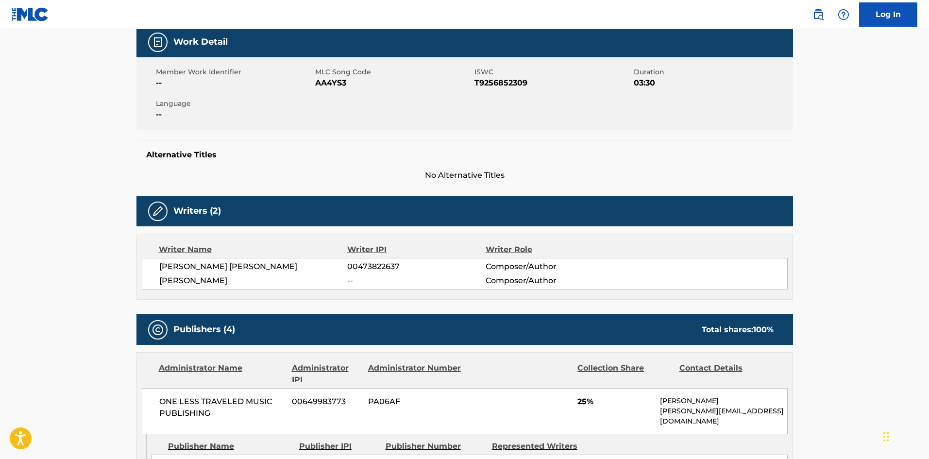
scroll to position [146, 0]
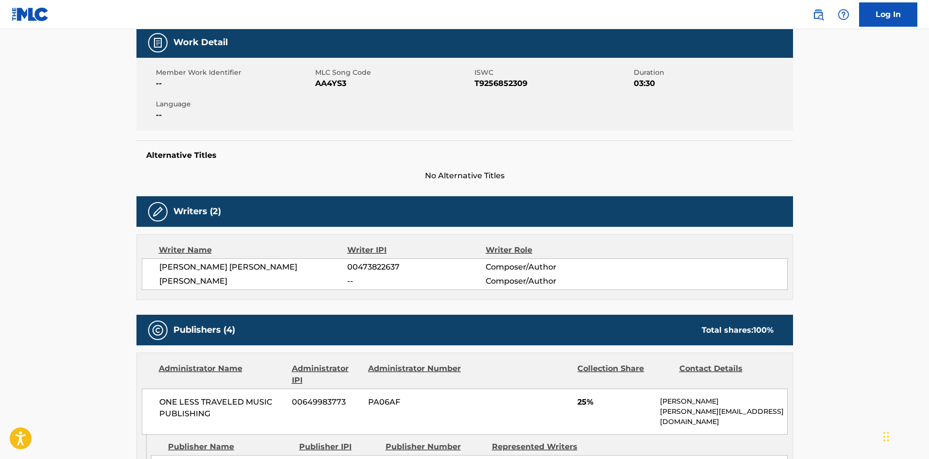
click at [335, 83] on span "AA4YS3" at bounding box center [393, 84] width 157 height 12
